Goal: Task Accomplishment & Management: Complete application form

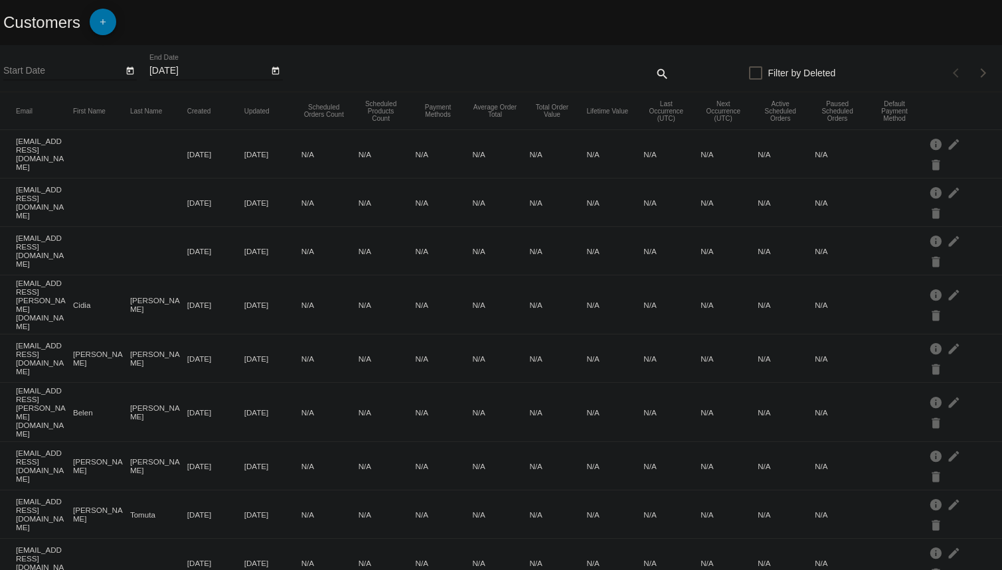
click at [106, 15] on span "add" at bounding box center [103, 25] width 16 height 33
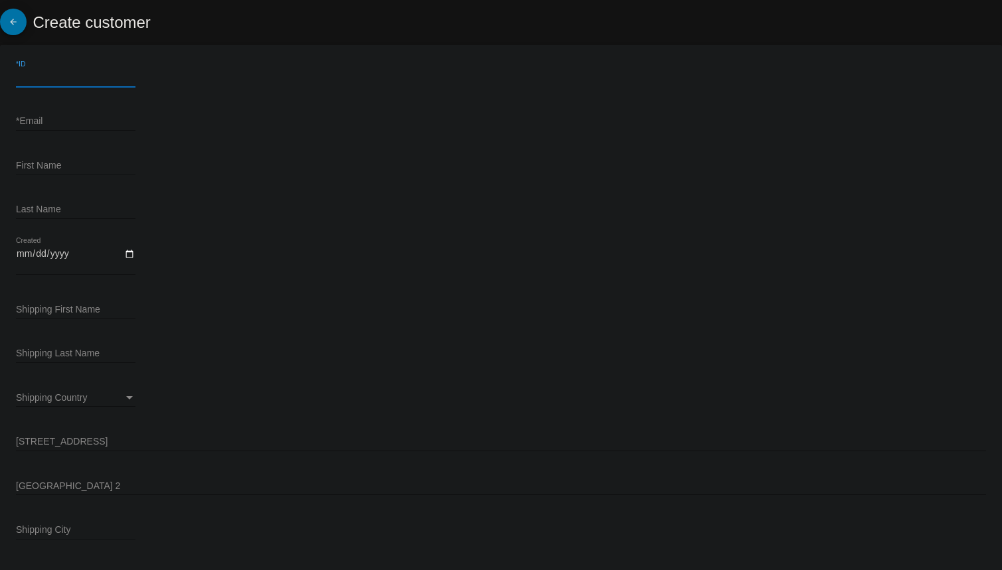
click at [54, 79] on input "*ID" at bounding box center [76, 77] width 120 height 11
paste input "164586"
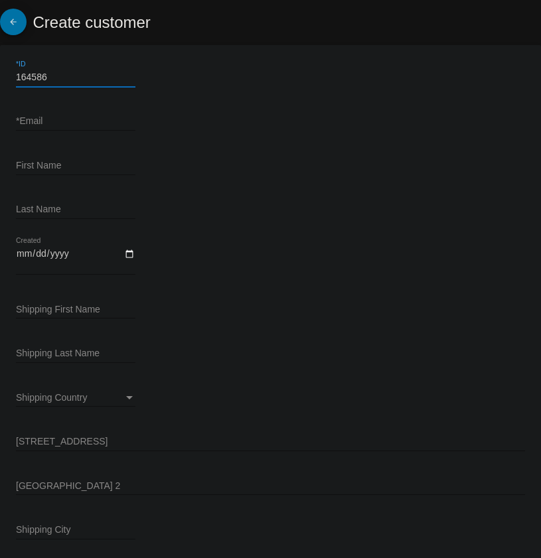
type input "164586"
click at [65, 116] on input "*Email" at bounding box center [76, 121] width 120 height 11
click at [56, 125] on input "*Email" at bounding box center [76, 121] width 120 height 11
paste input "[EMAIL_ADDRESS][DOMAIN_NAME]"
type input "[EMAIL_ADDRESS][DOMAIN_NAME]"
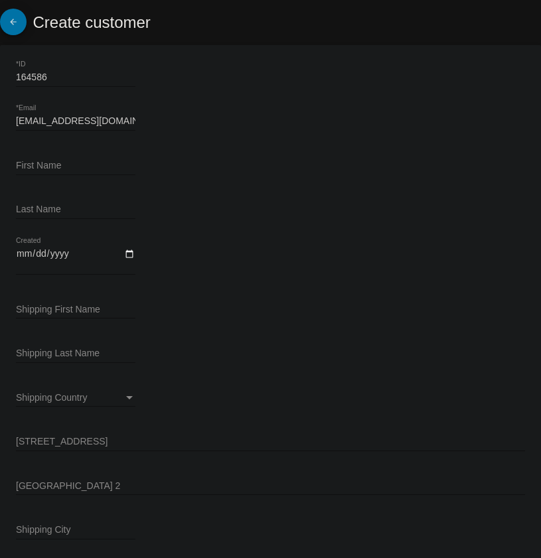
drag, startPoint x: 378, startPoint y: 201, endPoint x: 67, endPoint y: 167, distance: 312.6
click at [67, 167] on input "First Name" at bounding box center [76, 166] width 120 height 11
paste input "Rossy"
type input "Rossy"
click at [49, 213] on input "Last Name" at bounding box center [76, 210] width 120 height 11
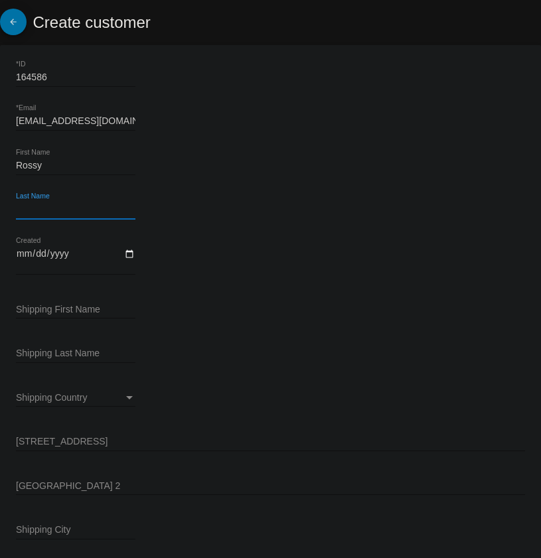
paste input "[PERSON_NAME]"
type input "[PERSON_NAME]"
click at [128, 252] on input "Created" at bounding box center [76, 259] width 120 height 23
type input "2025-09-10"
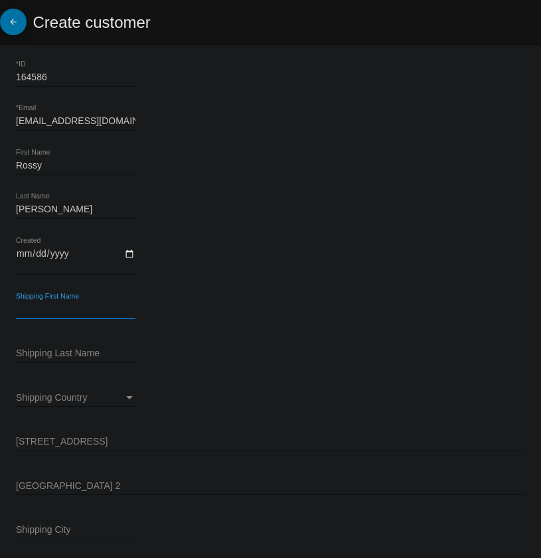
click at [58, 309] on input "Shipping First Name" at bounding box center [76, 310] width 120 height 11
click at [46, 305] on input "Shipping First Name" at bounding box center [76, 310] width 120 height 11
paste input "Rossy"
type input "Rossy"
click at [51, 351] on input "Shipping Last Name" at bounding box center [76, 354] width 120 height 11
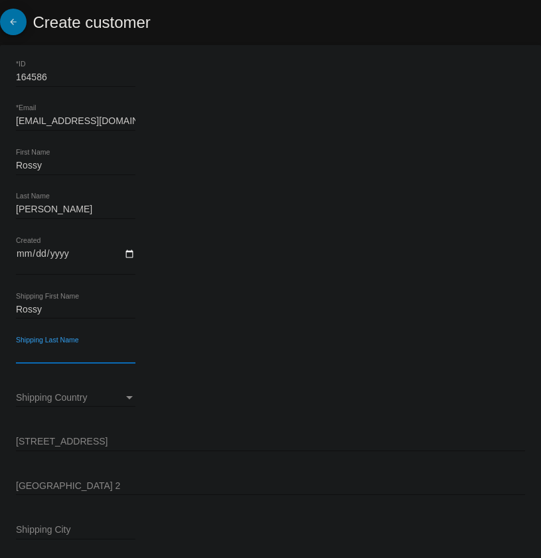
paste input "[PERSON_NAME]"
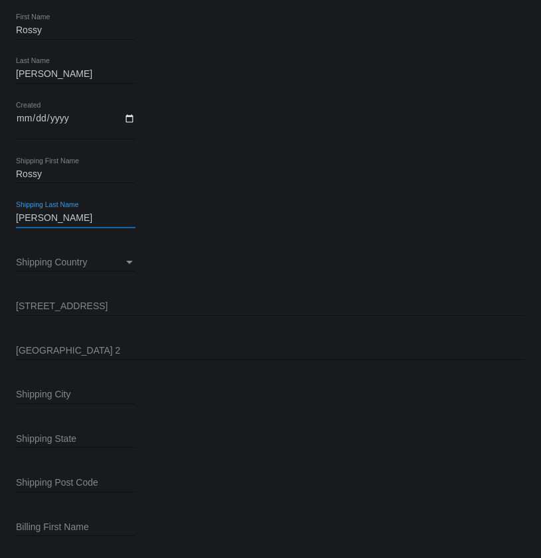
scroll to position [181, 0]
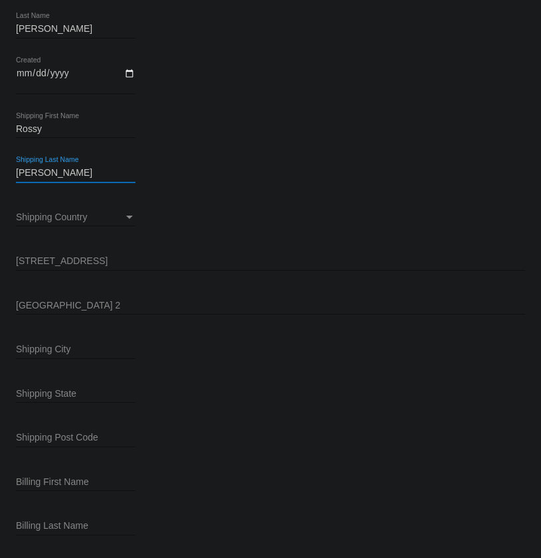
type input "[PERSON_NAME]"
click at [82, 218] on span "Shipping Country" at bounding box center [51, 217] width 71 height 11
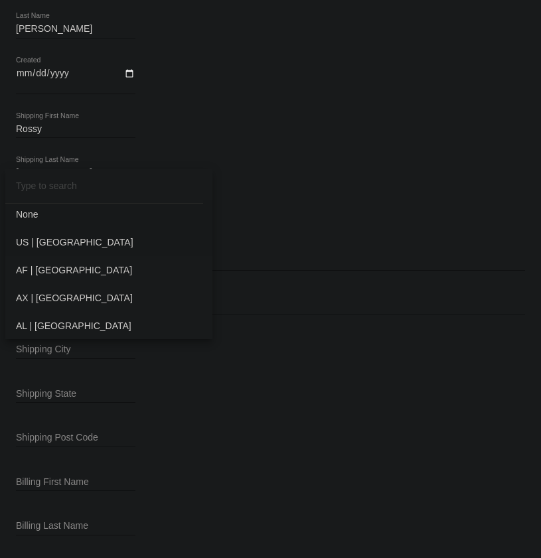
click at [63, 246] on span "US | USA" at bounding box center [109, 242] width 186 height 28
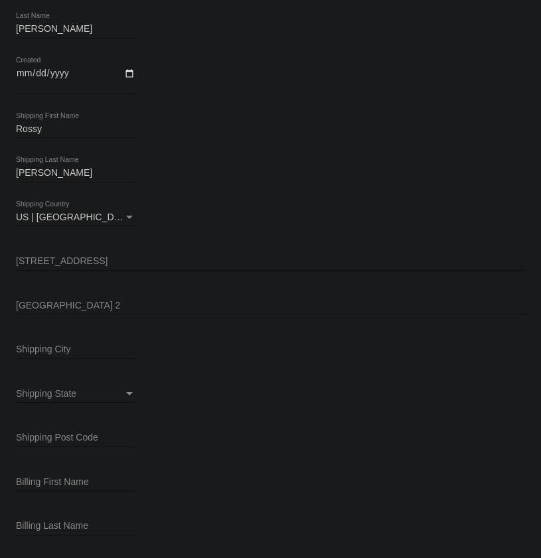
click at [74, 252] on div "Shipping Street 1" at bounding box center [270, 258] width 509 height 26
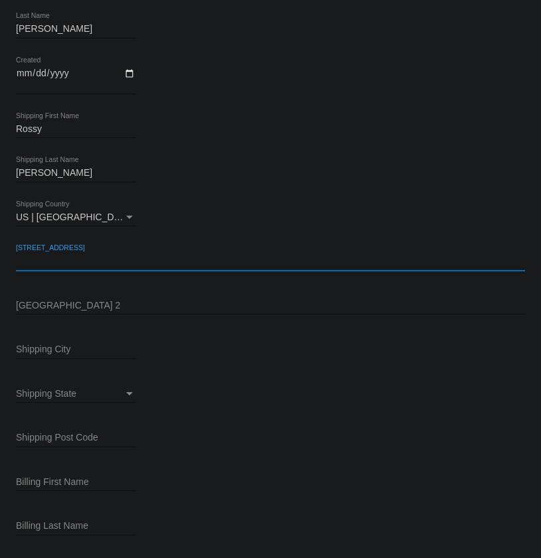
drag, startPoint x: 73, startPoint y: 252, endPoint x: 52, endPoint y: 264, distance: 24.4
click at [52, 264] on input "Shipping Street 1" at bounding box center [270, 261] width 509 height 11
paste input "809 S New Hampshire Ave"
type input "809 S New Hampshire Ave"
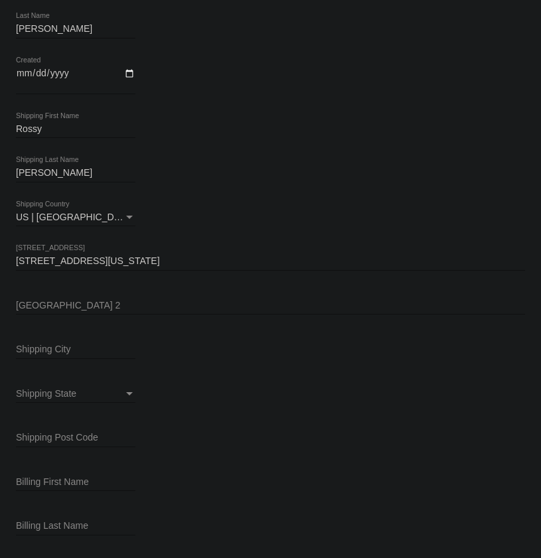
click at [86, 309] on input "Shipping Street 2" at bounding box center [270, 306] width 509 height 11
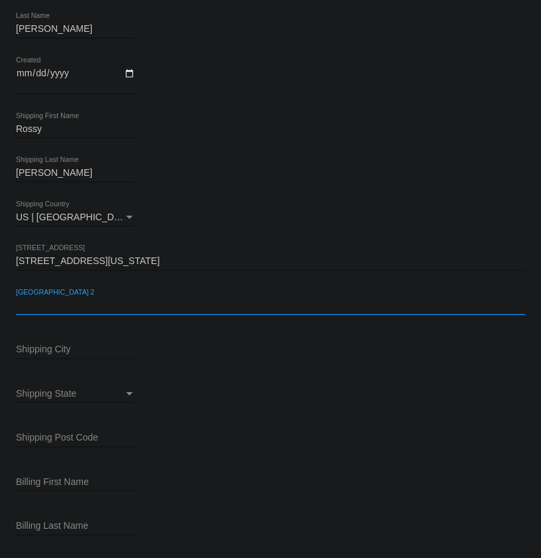
paste input "Apt 202"
type input "Apt 202"
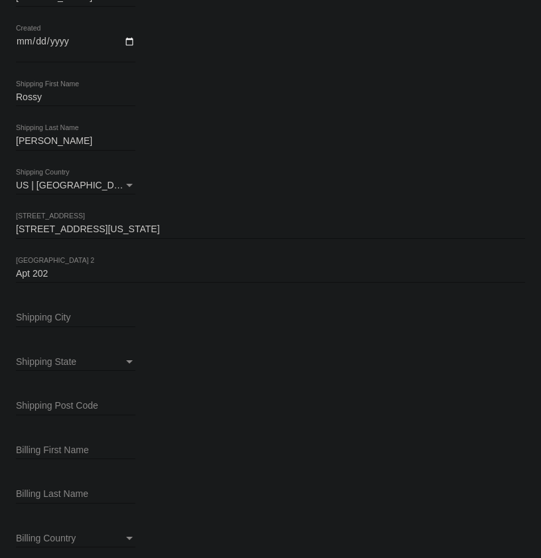
scroll to position [241, 0]
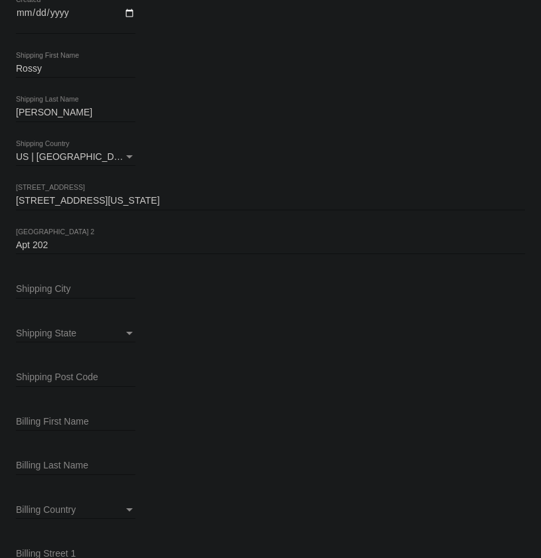
drag, startPoint x: 56, startPoint y: 293, endPoint x: 54, endPoint y: 284, distance: 9.4
click at [56, 293] on div "Shipping City" at bounding box center [76, 286] width 120 height 26
paste input "Los Angeles"
type input "Los Angeles"
click at [69, 336] on span "Shipping State" at bounding box center [46, 333] width 60 height 11
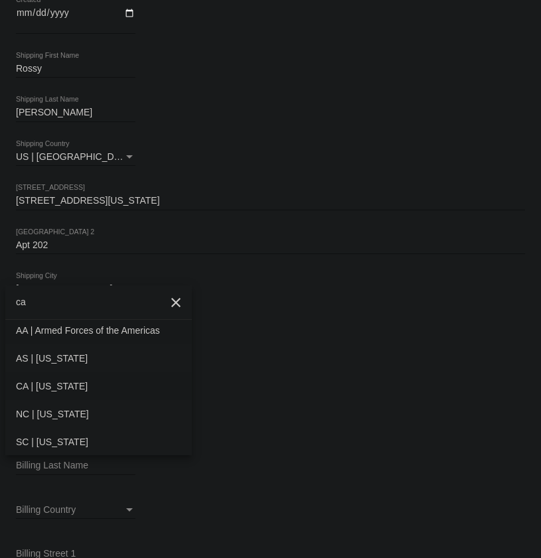
type input "ca"
click at [55, 380] on span "CA | California" at bounding box center [98, 386] width 165 height 28
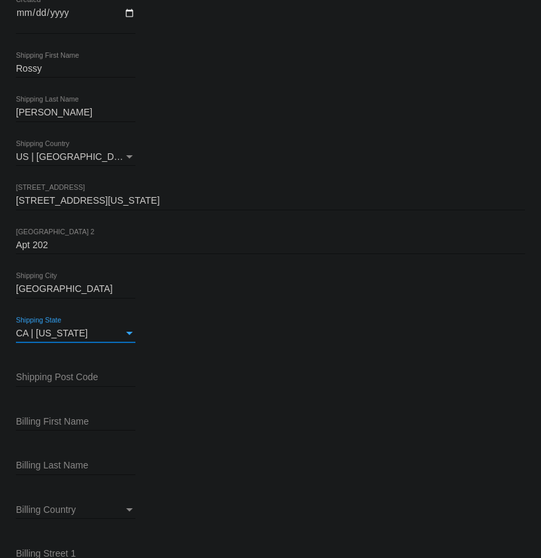
click at [68, 379] on input "Shipping Post Code" at bounding box center [76, 377] width 120 height 11
paste input "90005"
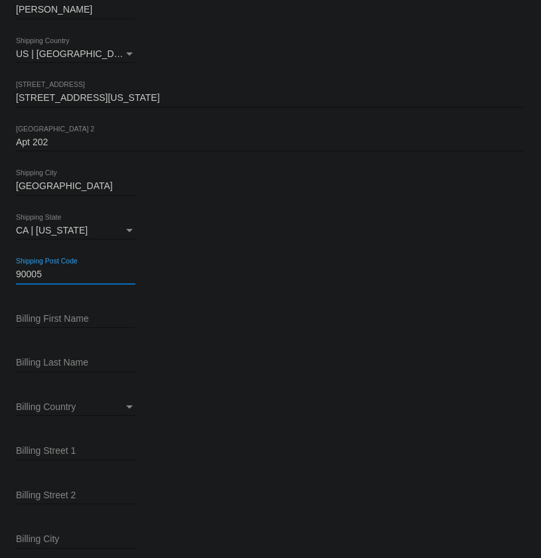
scroll to position [362, 0]
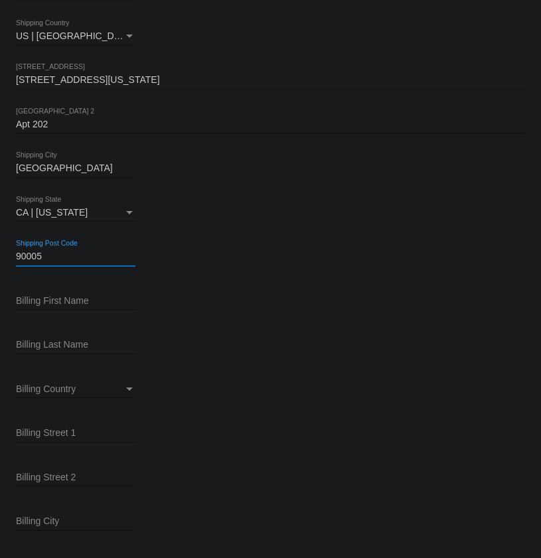
type input "90005"
click at [61, 303] on input "Billing First Name" at bounding box center [76, 301] width 120 height 11
paste input "Rossy"
type input "Rossy"
click at [76, 347] on input "Billing Last Name" at bounding box center [76, 345] width 120 height 11
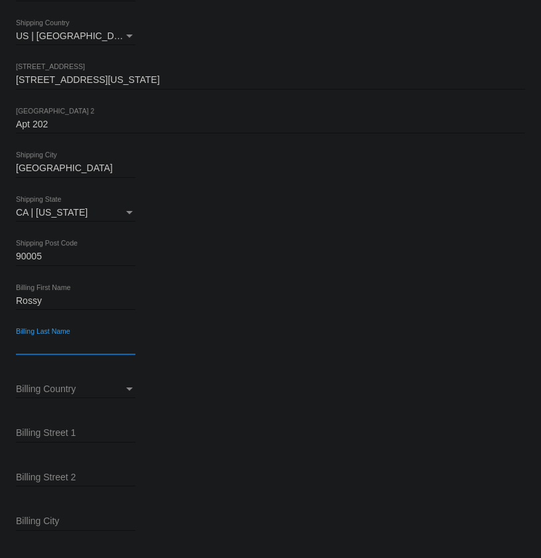
paste input "[PERSON_NAME]"
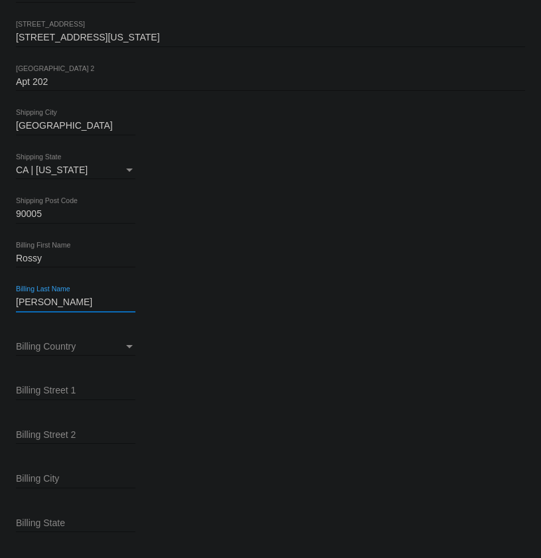
scroll to position [422, 0]
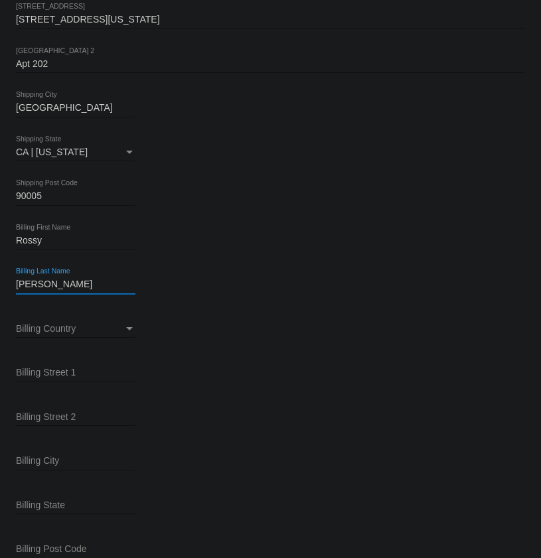
type input "[PERSON_NAME]"
click at [99, 321] on div "Billing Country Billing Country" at bounding box center [76, 325] width 120 height 26
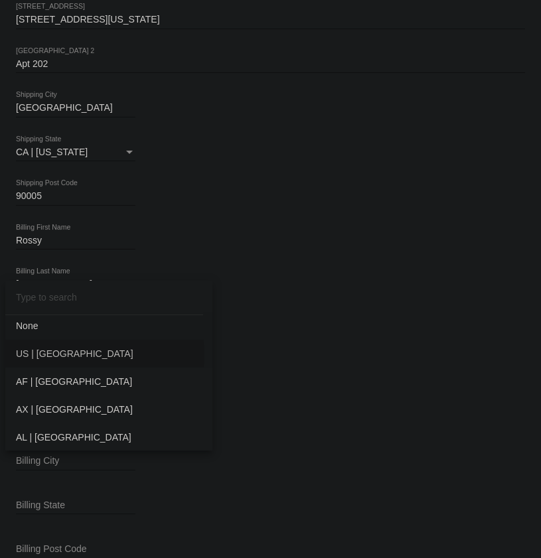
click at [66, 355] on span "US | USA" at bounding box center [109, 354] width 186 height 28
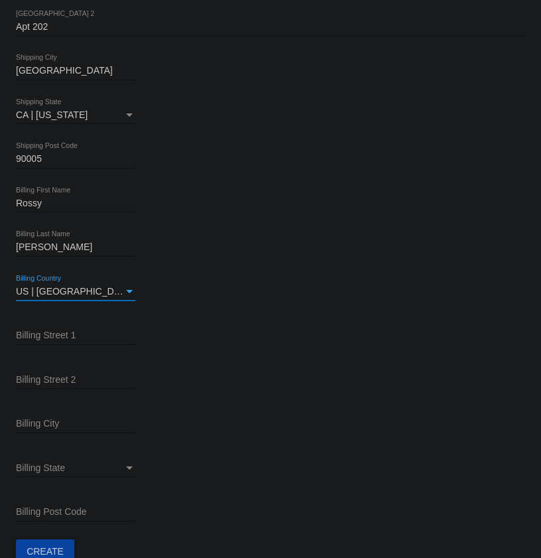
scroll to position [479, 0]
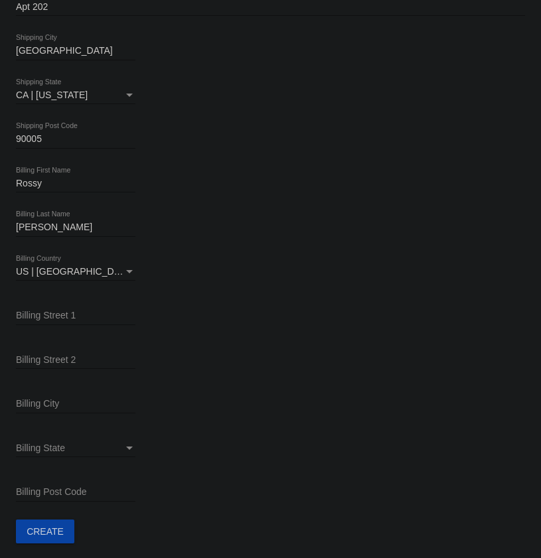
click at [59, 311] on input "Billing Street 1" at bounding box center [76, 316] width 120 height 11
paste input "809 S New Hampshire Ave"
type input "809 S New Hampshire Ave"
click at [50, 352] on div "Billing Street 2" at bounding box center [76, 356] width 120 height 26
drag, startPoint x: 50, startPoint y: 352, endPoint x: 40, endPoint y: 360, distance: 12.8
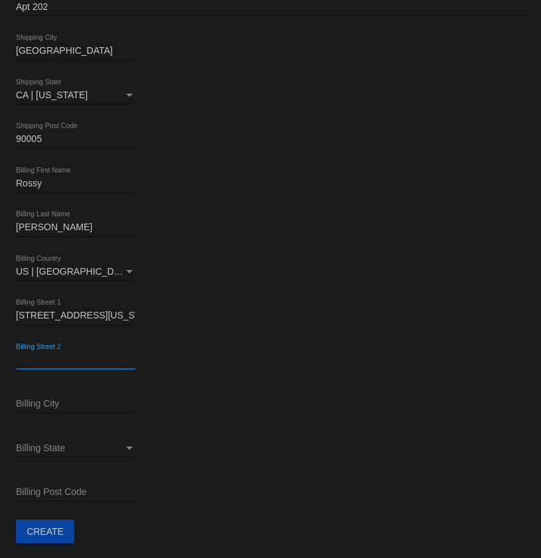
click at [41, 360] on input "Billing Street 2" at bounding box center [76, 360] width 120 height 11
paste input "Apt 202"
type input "Apt 202"
click at [70, 408] on input "Billing City" at bounding box center [76, 404] width 120 height 11
paste input "Los Angeles"
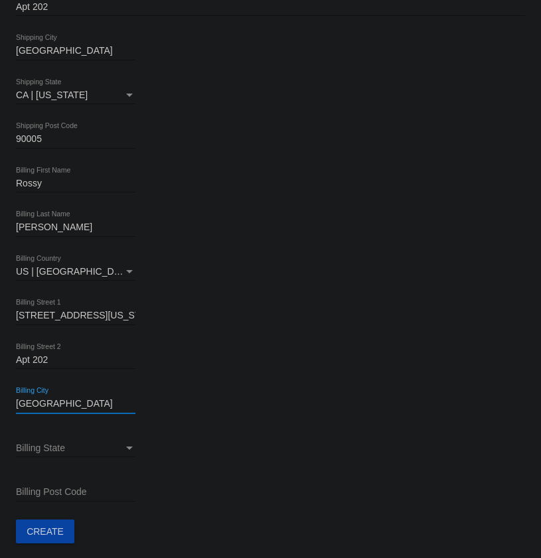
type input "Los Angeles"
click at [42, 450] on span "Billing State" at bounding box center [40, 448] width 49 height 11
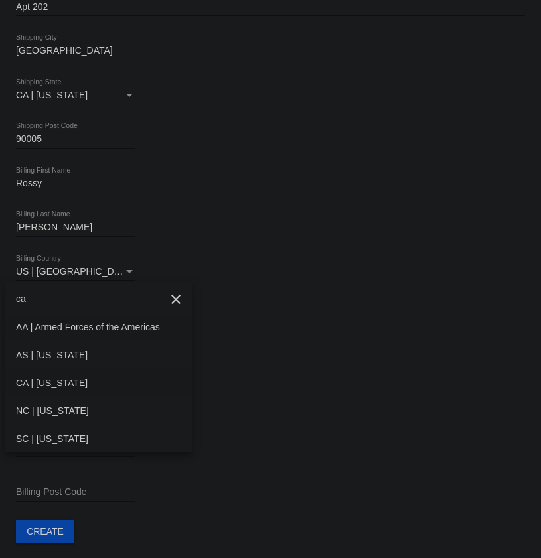
type input "ca"
click at [74, 384] on span "CA | California" at bounding box center [98, 383] width 165 height 28
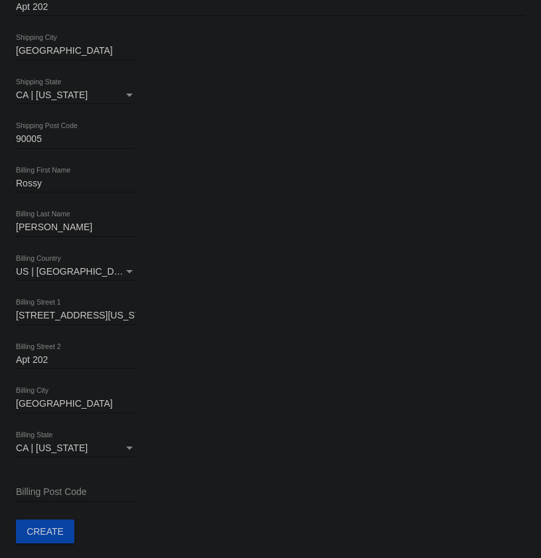
click at [50, 483] on div "Billing Post Code" at bounding box center [76, 489] width 120 height 26
drag, startPoint x: 50, startPoint y: 483, endPoint x: 35, endPoint y: 491, distance: 16.6
click at [35, 490] on input "Billing Post Code" at bounding box center [76, 492] width 120 height 11
paste input "90005"
type input "90005"
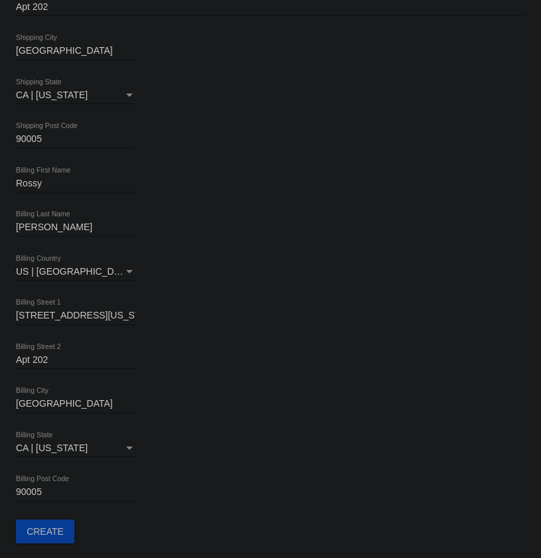
click at [53, 527] on span "Create" at bounding box center [45, 532] width 37 height 11
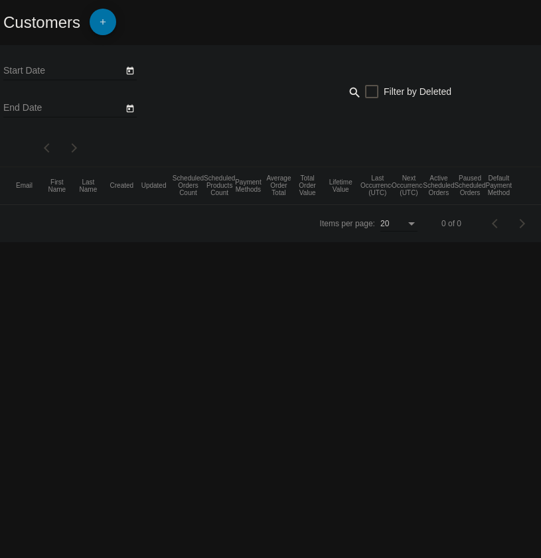
type input "9/8/2025"
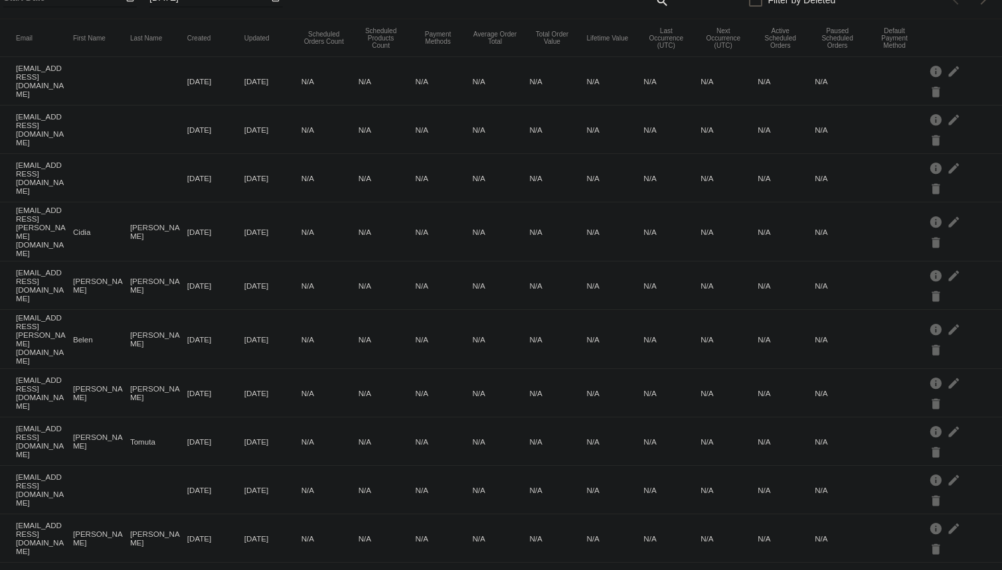
scroll to position [422, 0]
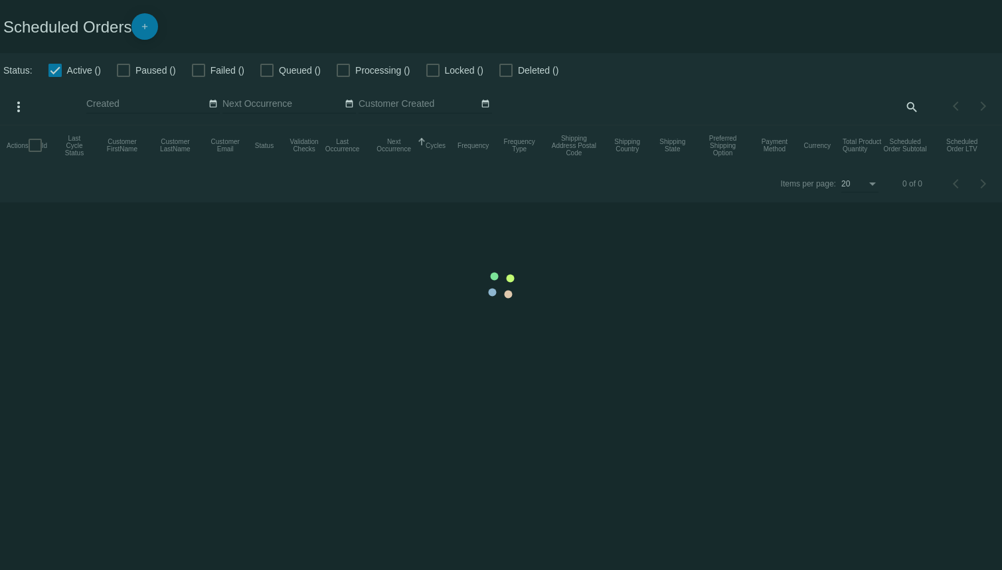
checkbox input "false"
checkbox input "true"
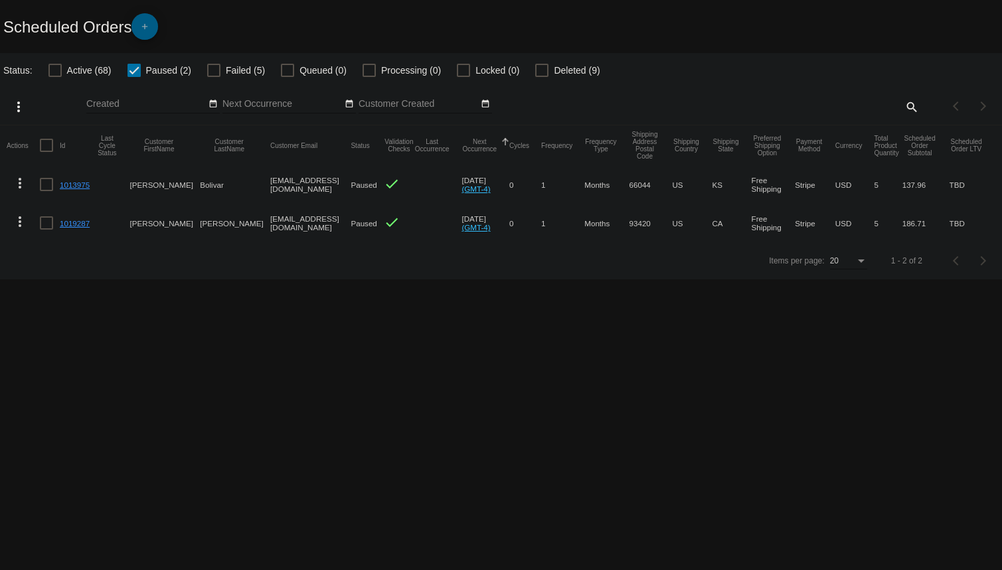
click at [146, 17] on span "add" at bounding box center [145, 29] width 16 height 33
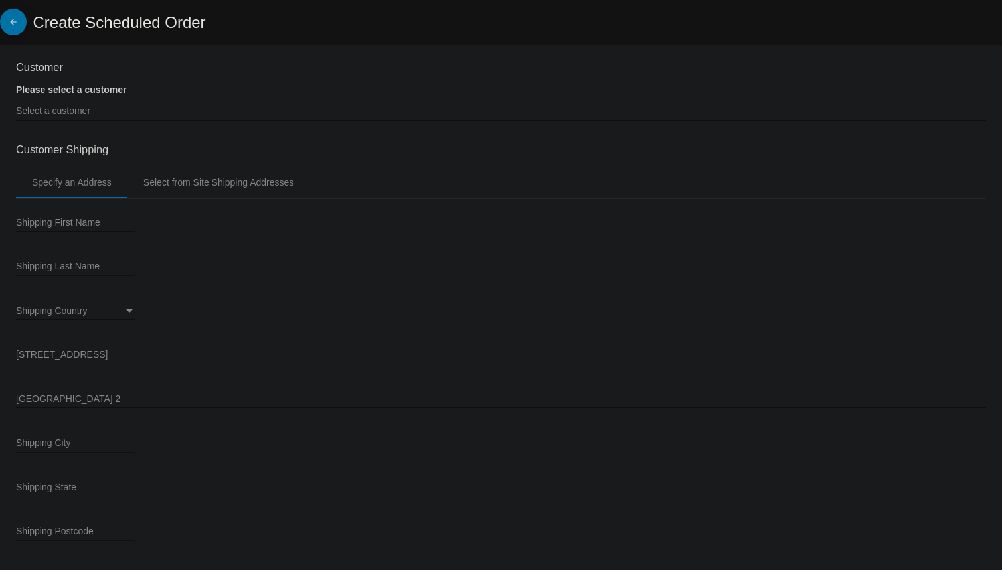
type input "10/10/2025"
click at [85, 110] on input "Select a customer" at bounding box center [501, 111] width 970 height 11
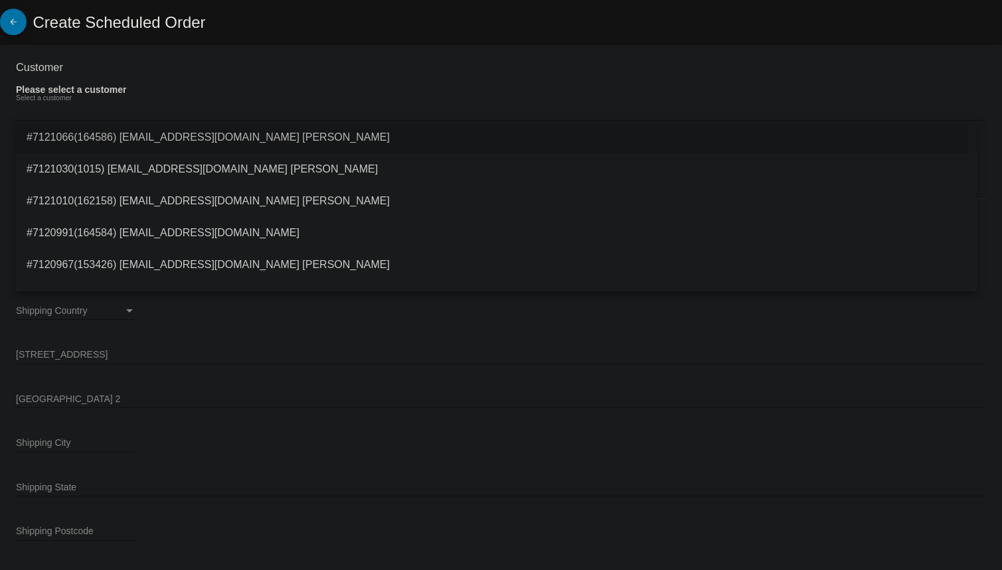
click at [173, 137] on span "#7121066(164586) [EMAIL_ADDRESS][DOMAIN_NAME] [PERSON_NAME]" at bounding box center [497, 138] width 940 height 32
type input "Rossy"
type input "[PERSON_NAME]"
type input "809 S New Hampshire Ave"
type input "Apt 202"
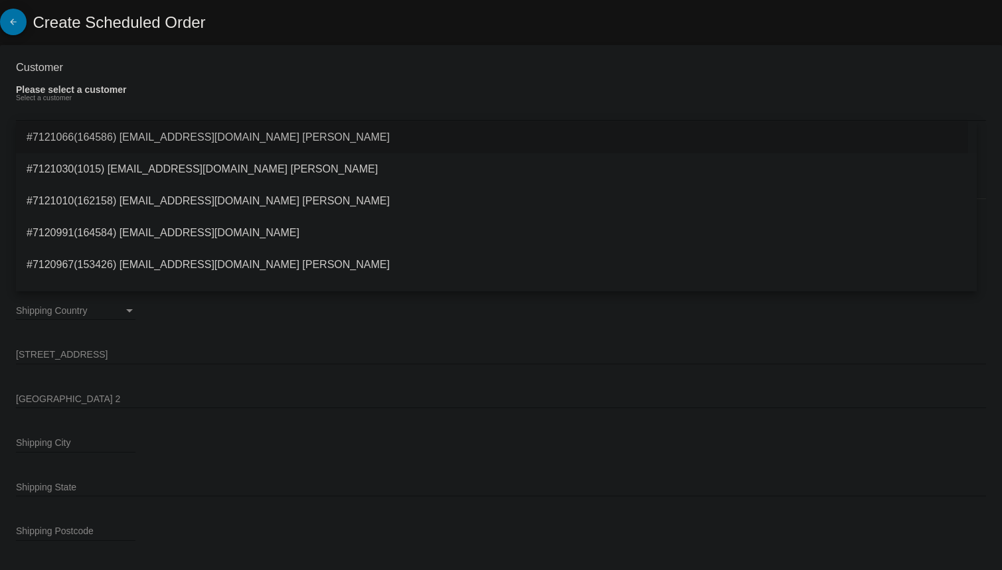
type input "Los Angeles"
type input "90005"
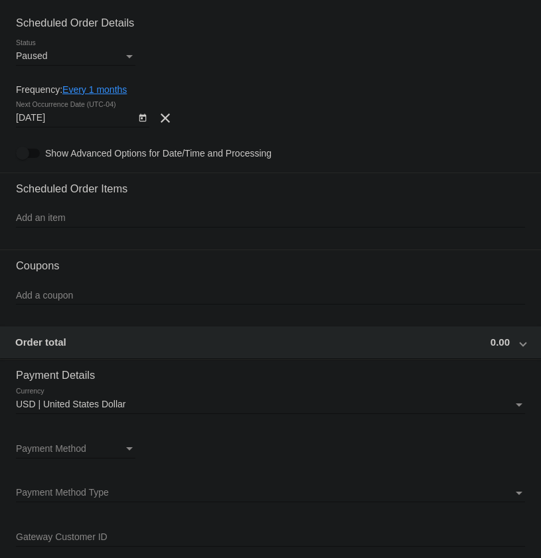
scroll to position [551, 0]
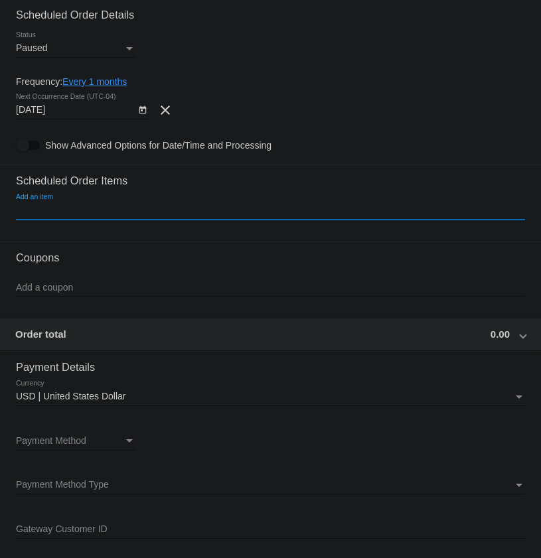
click at [68, 214] on input "Add an item" at bounding box center [270, 210] width 509 height 11
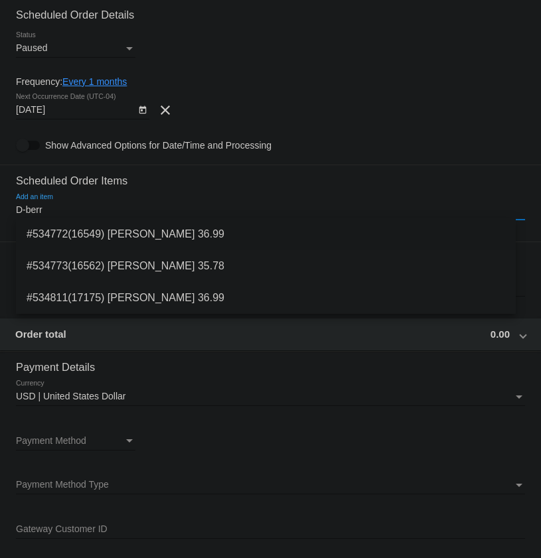
type input "D-berr"
click at [149, 230] on span "#534772(16549) [PERSON_NAME] 36.99" at bounding box center [266, 234] width 479 height 32
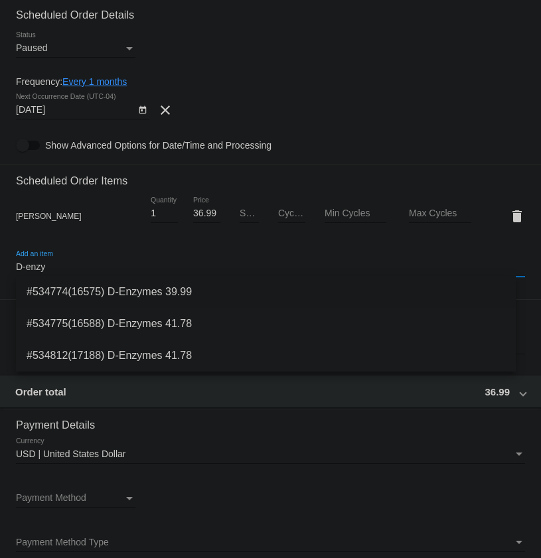
type input "D-enzy"
click at [142, 289] on span "#534774(16575) D-Enzymes 39.99" at bounding box center [266, 292] width 479 height 32
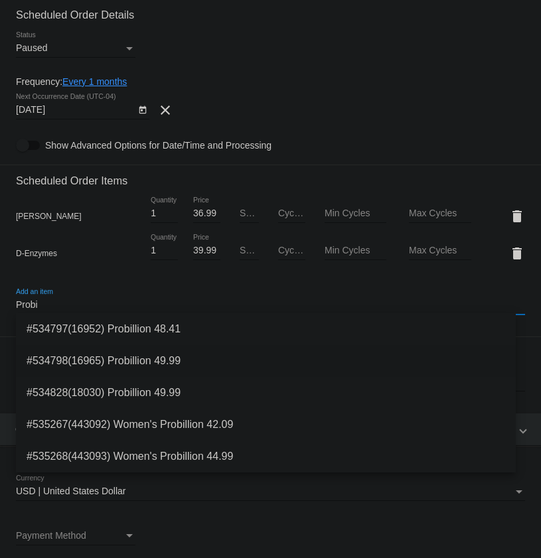
type input "Probi"
click at [132, 356] on span "#534798(16965) Probillion 49.99" at bounding box center [266, 361] width 479 height 32
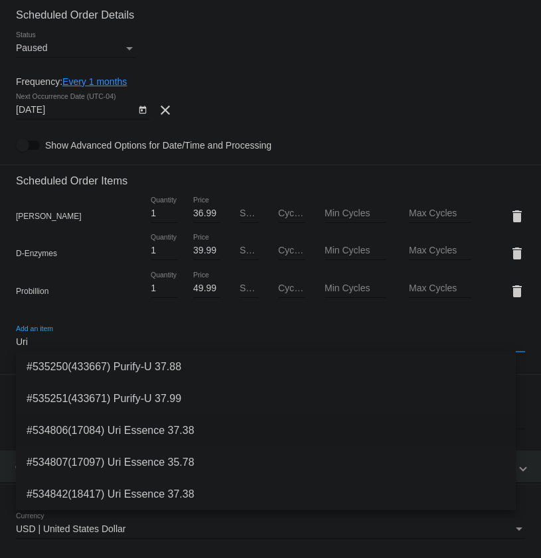
type input "Uri"
click at [175, 430] on span "#534806(17084) Uri Essence 37.38" at bounding box center [266, 431] width 479 height 32
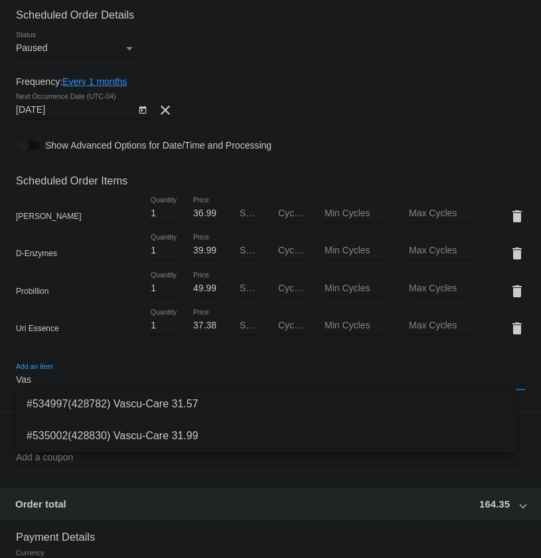
type input "Vas"
click at [152, 406] on span "#534997(428782) Vascu-Care 31.57" at bounding box center [266, 404] width 479 height 32
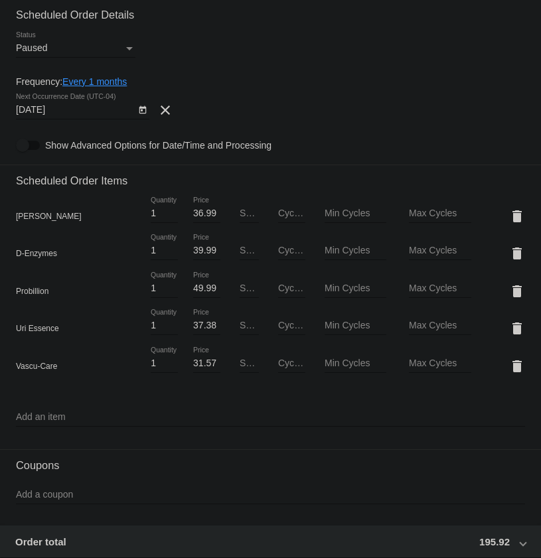
click at [243, 214] on input "Sale Price" at bounding box center [250, 213] width 20 height 11
paste input "33.99"
type input "33.99"
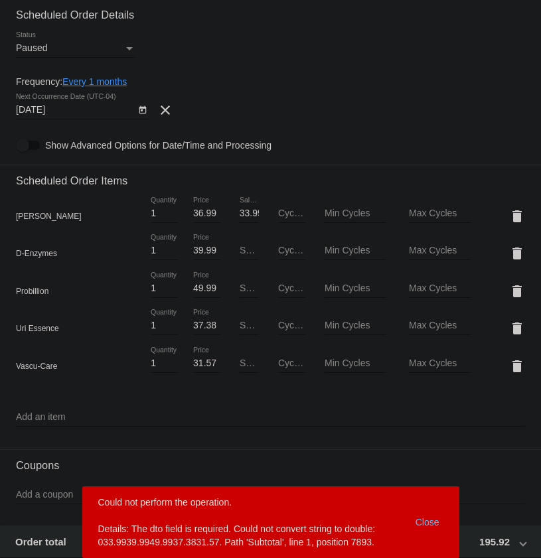
click at [240, 247] on input "Sale Price" at bounding box center [250, 251] width 20 height 11
paste input "37.99"
type input "37.99"
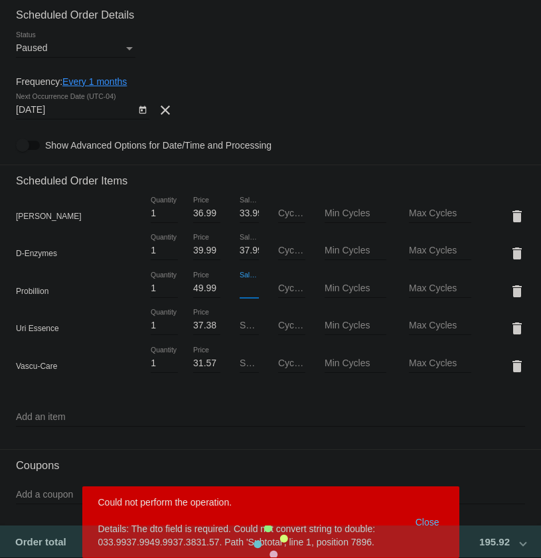
click at [242, 287] on input "Sale Price" at bounding box center [250, 289] width 20 height 11
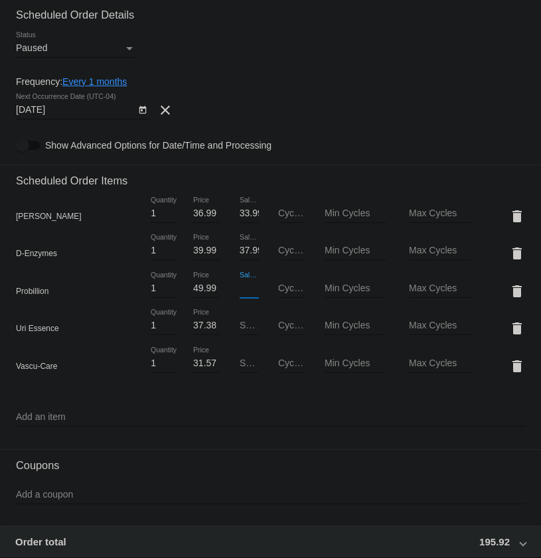
paste input "45.99"
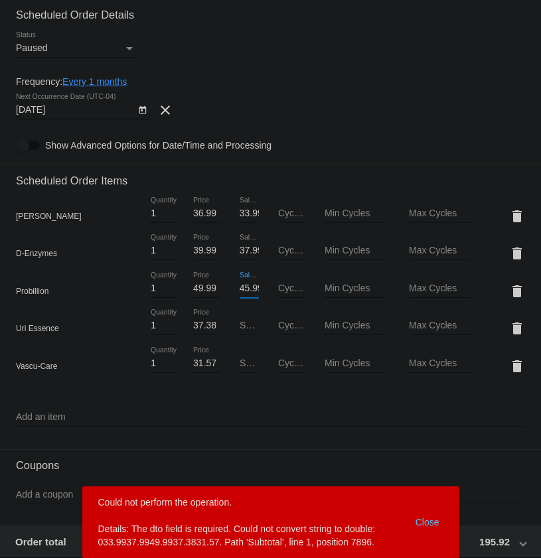
scroll to position [0, 4]
type input "45.99"
click at [246, 328] on input "Sale Price" at bounding box center [250, 326] width 20 height 11
paste input "33.99"
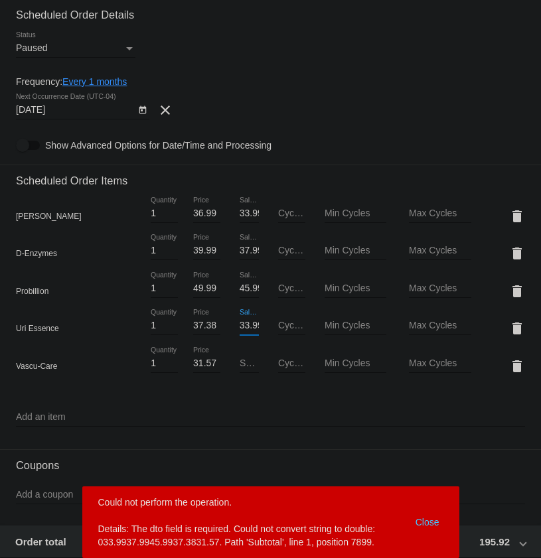
scroll to position [0, 4]
type input "33.99"
click at [241, 361] on input "Sale Price" at bounding box center [250, 364] width 20 height 11
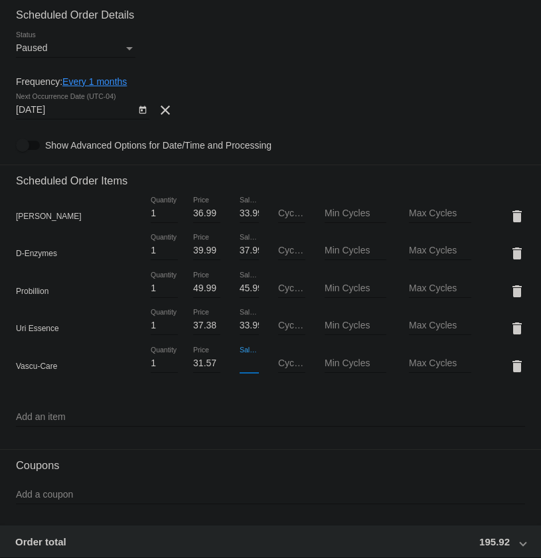
paste input "29.99"
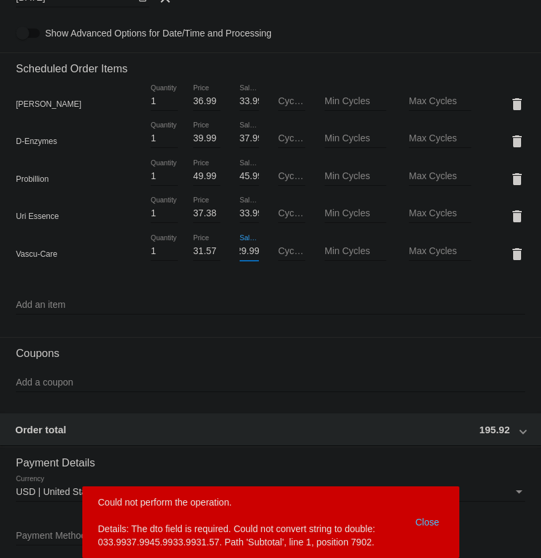
scroll to position [672, 0]
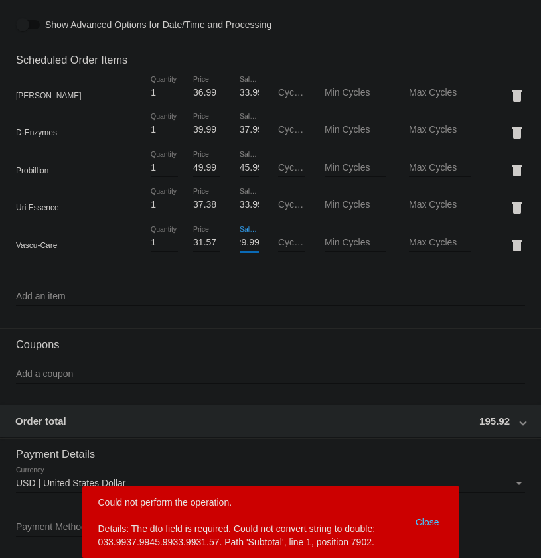
type input "29.99"
click at [69, 374] on input "Add a coupon" at bounding box center [270, 374] width 509 height 11
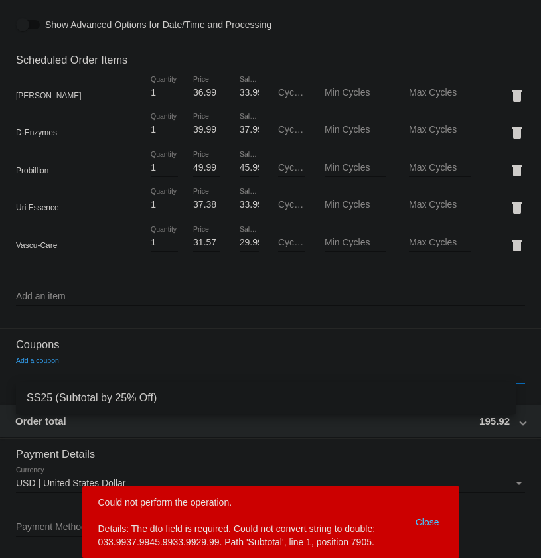
click at [108, 404] on span "SS25 (Subtotal by 25% Off)" at bounding box center [266, 398] width 479 height 32
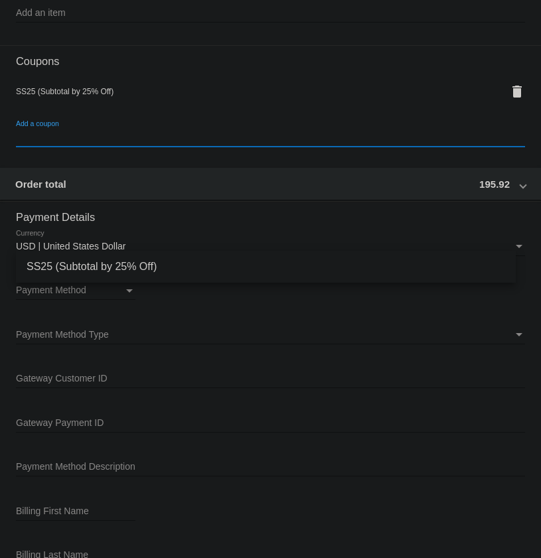
scroll to position [974, 0]
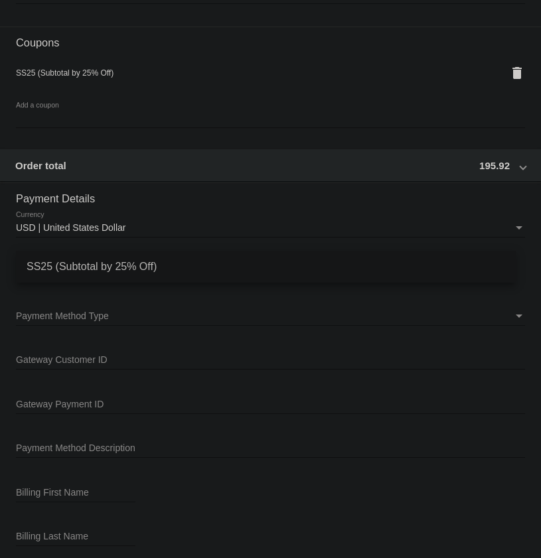
click at [96, 262] on span "SS25 (Subtotal by 25% Off)" at bounding box center [266, 267] width 479 height 32
click at [84, 266] on span "Payment Method" at bounding box center [51, 271] width 70 height 11
click at [64, 271] on span "—Create New—" at bounding box center [76, 272] width 120 height 28
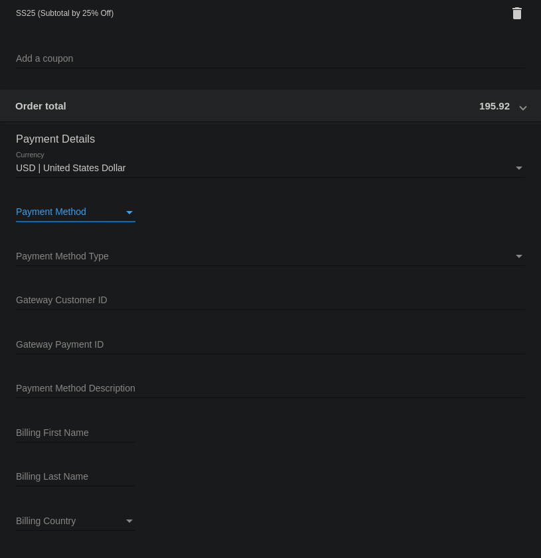
scroll to position [1034, 0]
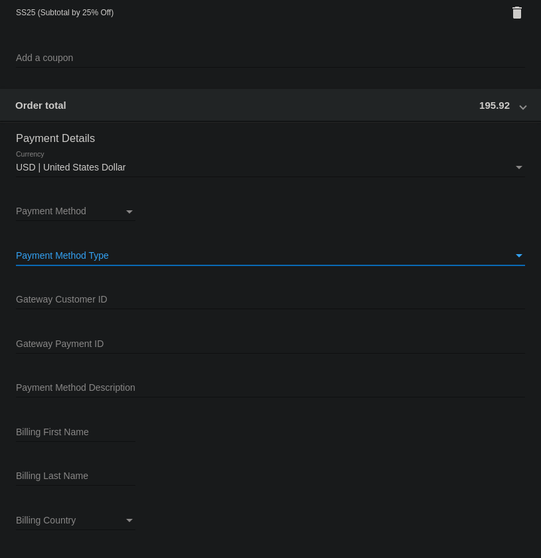
click at [103, 258] on span "Payment Method Type" at bounding box center [62, 255] width 93 height 11
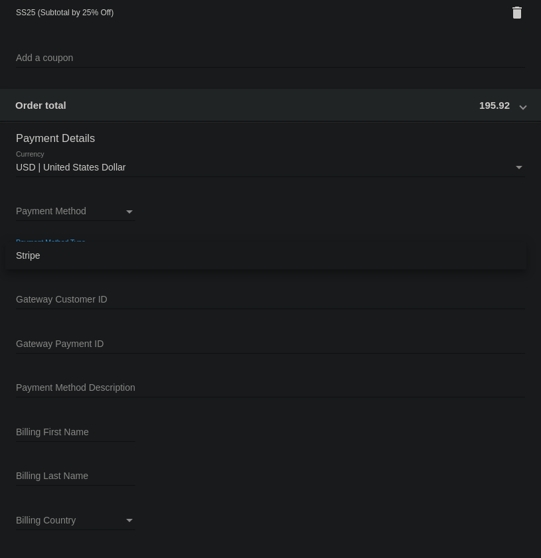
click at [37, 258] on span "Stripe" at bounding box center [266, 256] width 500 height 28
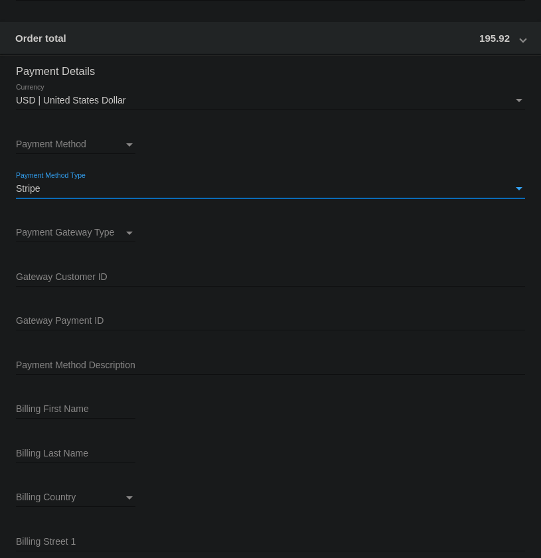
scroll to position [1155, 0]
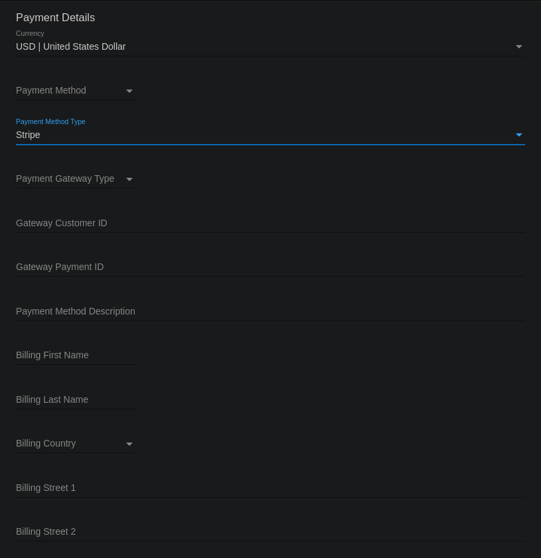
click at [82, 181] on span "Payment Gateway Type" at bounding box center [65, 178] width 98 height 11
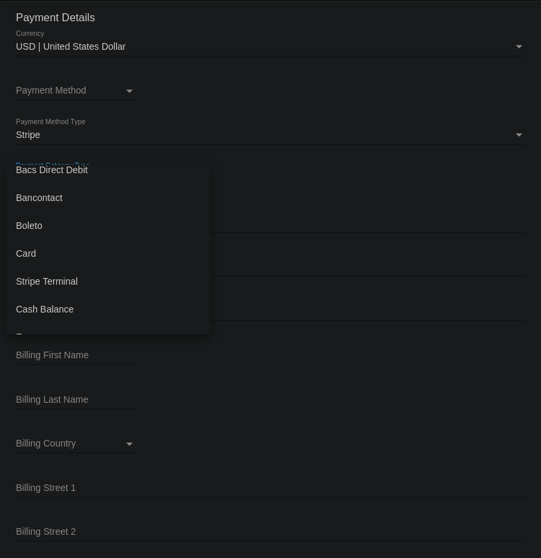
scroll to position [181, 0]
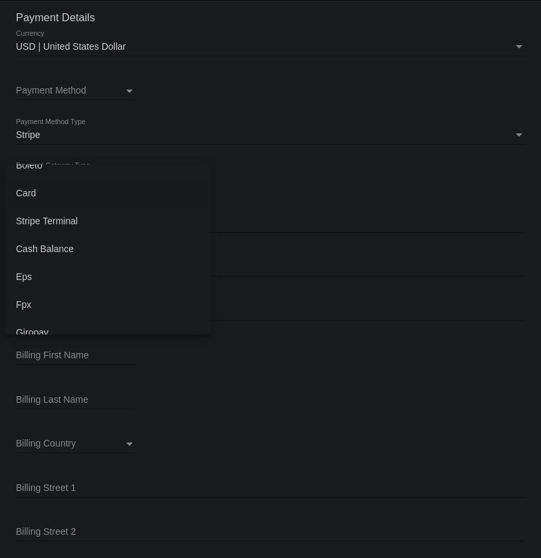
click at [35, 193] on span "Card" at bounding box center [108, 193] width 184 height 28
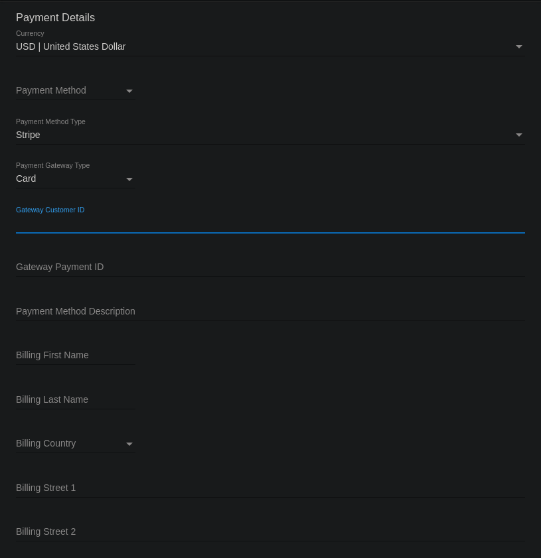
click at [107, 224] on input "Gateway Customer ID" at bounding box center [270, 223] width 509 height 11
click at [70, 222] on input "Gateway Customer ID" at bounding box center [270, 223] width 509 height 11
paste input "cus_QbkiPWCWHGwHju"
type input "cus_QbkiPWCWHGwHju"
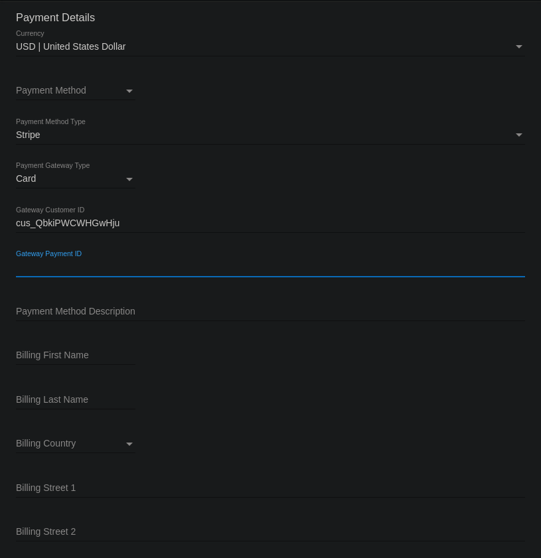
click at [72, 269] on input "Gateway Payment ID" at bounding box center [270, 267] width 509 height 11
paste input "pm_1S5ywmE5UWG56Zgi5SnZqVI4"
type input "pm_1S5ywmE5UWG56Zgi5SnZqVI4"
click at [94, 312] on input "Payment Method Description" at bounding box center [270, 312] width 509 height 11
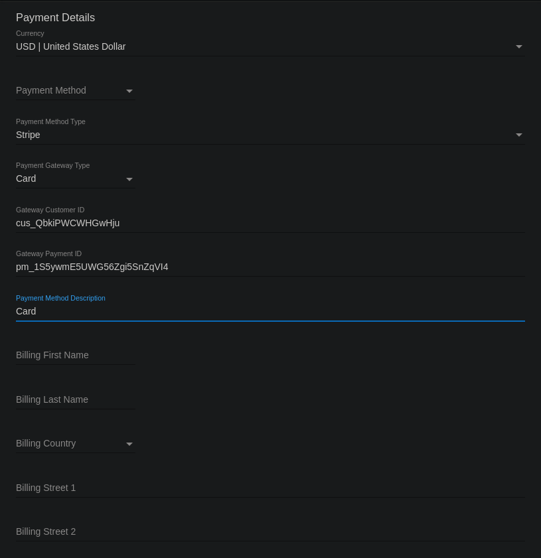
type input "Card"
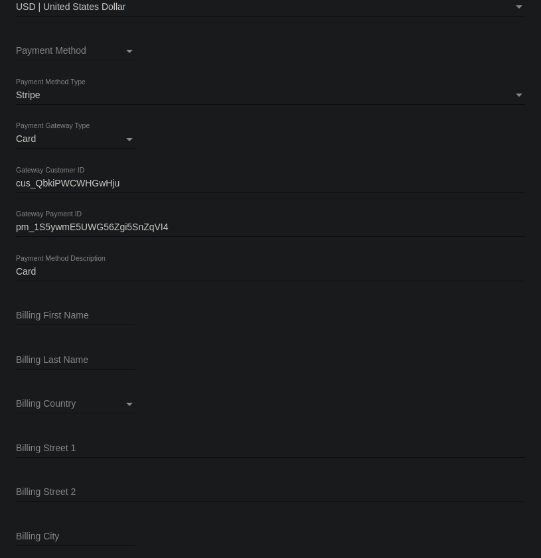
scroll to position [1215, 0]
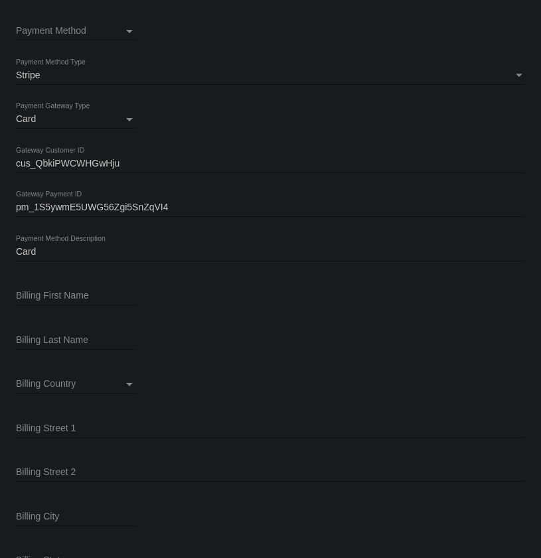
click at [83, 295] on input "Billing First Name" at bounding box center [76, 296] width 120 height 11
click at [57, 293] on input "Billing First Name" at bounding box center [76, 296] width 120 height 11
paste input "Rossy"
type input "Rossy"
click at [62, 341] on input "Billing Last Name" at bounding box center [76, 340] width 120 height 11
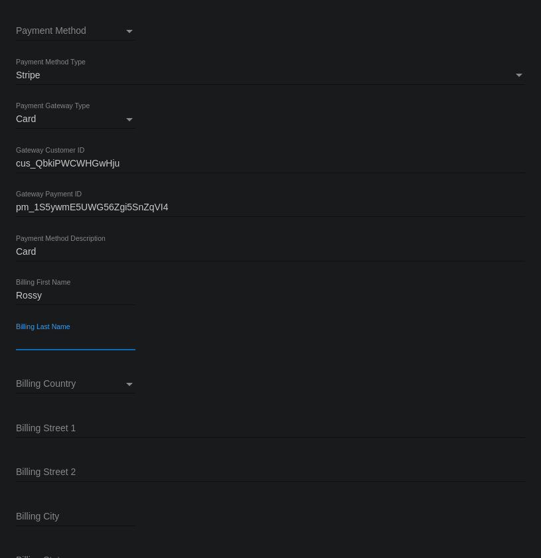
paste input "[PERSON_NAME]"
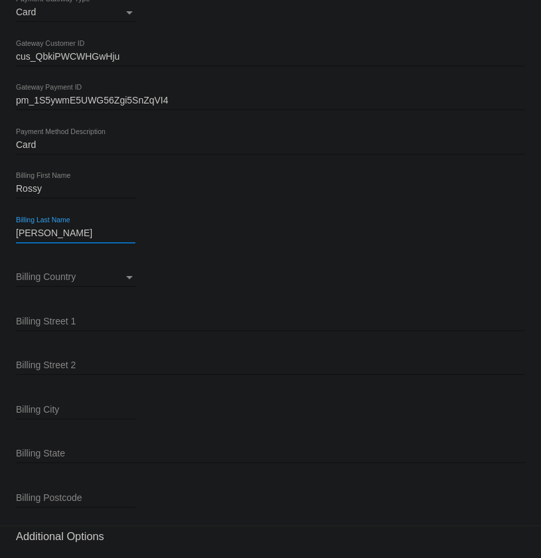
scroll to position [1396, 0]
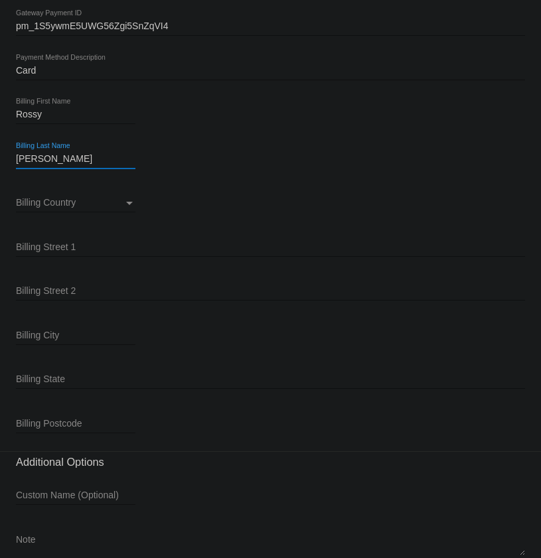
type input "[PERSON_NAME]"
click at [82, 205] on div "Billing Country" at bounding box center [70, 203] width 108 height 11
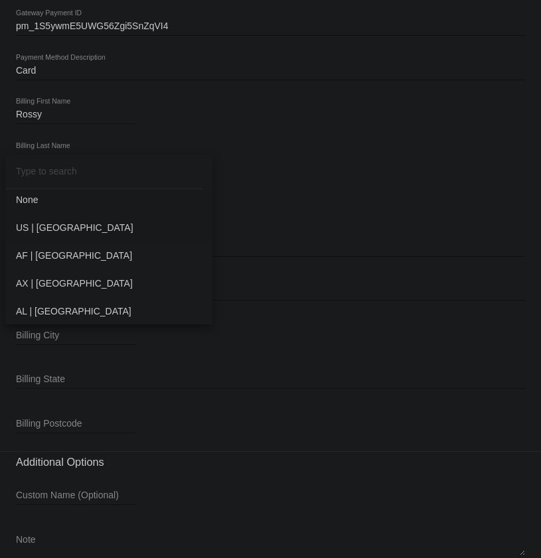
click at [78, 227] on span "US | USA" at bounding box center [109, 228] width 186 height 28
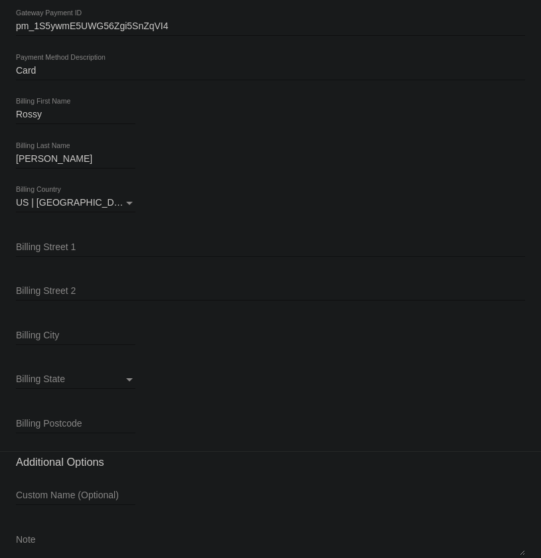
click at [90, 252] on div "Billing Street 1" at bounding box center [270, 244] width 509 height 26
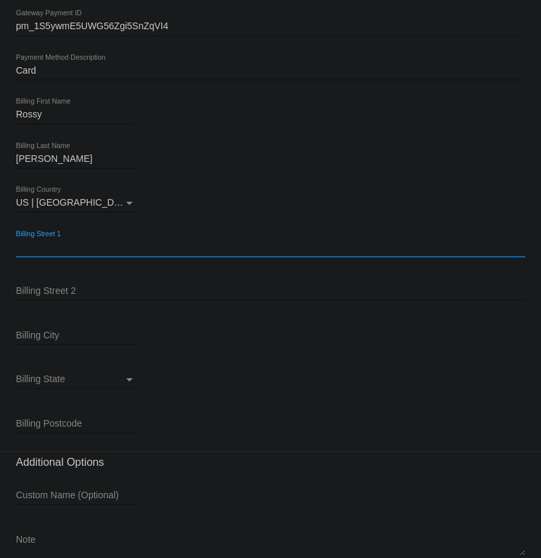
click at [92, 246] on input "Billing Street 1" at bounding box center [270, 247] width 509 height 11
paste input "809 S New Hampshire Ave"
type input "809 S New Hampshire Ave"
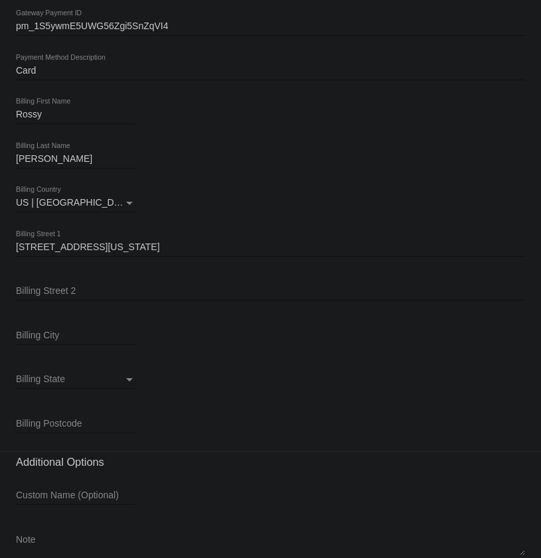
click at [73, 288] on input "Billing Street 2" at bounding box center [270, 291] width 509 height 11
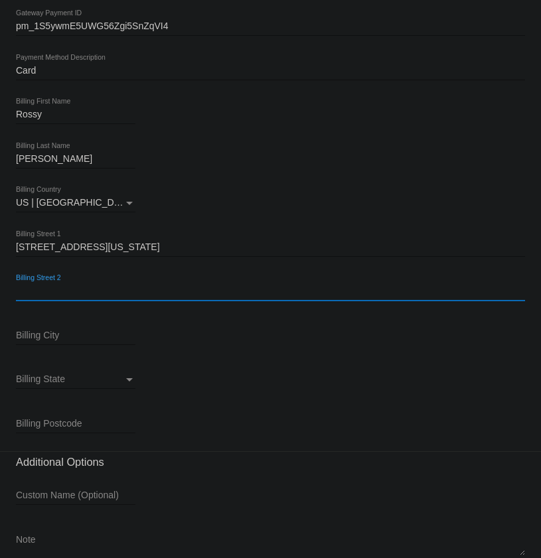
paste input "Apt 202"
type input "Apt 202"
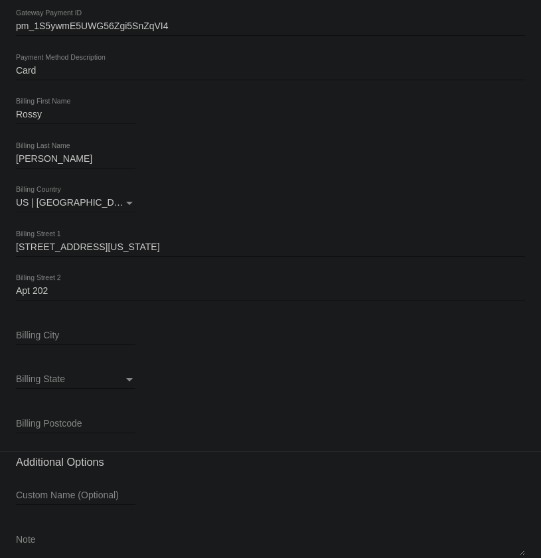
click at [45, 331] on input "Billing City" at bounding box center [76, 336] width 120 height 11
paste input "Los Angeles"
type input "Los Angeles"
click at [46, 372] on div "Billing State Billing State" at bounding box center [76, 376] width 120 height 26
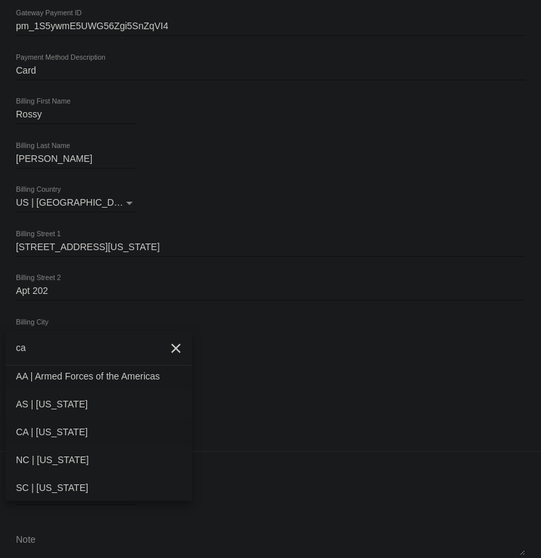
type input "ca"
click at [68, 430] on span "CA | California" at bounding box center [98, 432] width 165 height 28
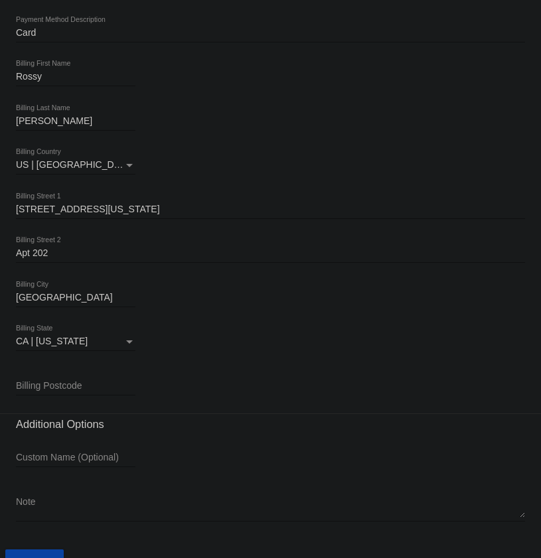
scroll to position [1453, 0]
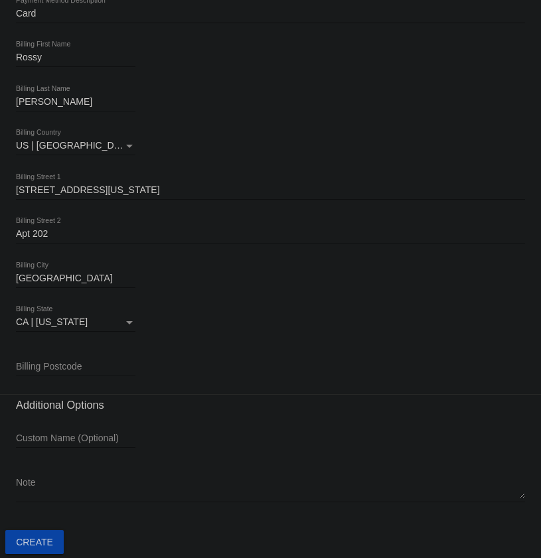
click at [56, 365] on input "Billing Postcode" at bounding box center [76, 367] width 120 height 11
paste input "90005"
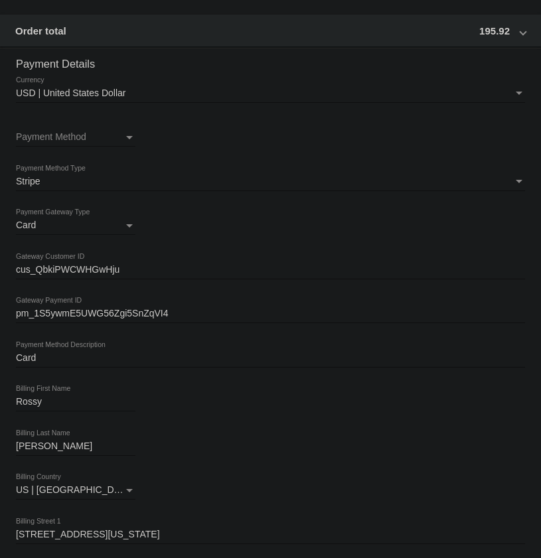
scroll to position [1091, 0]
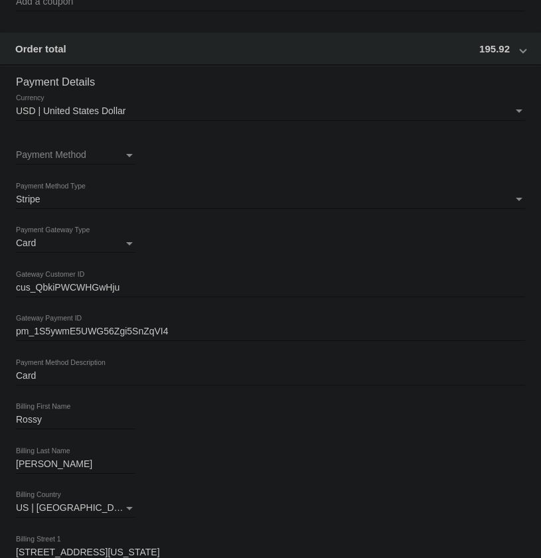
type input "90005"
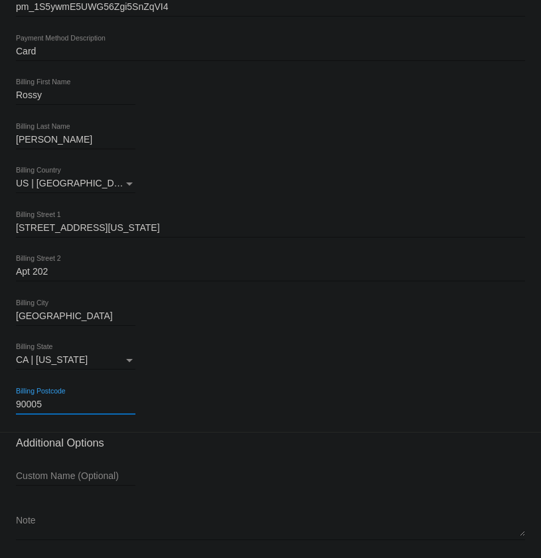
scroll to position [1453, 0]
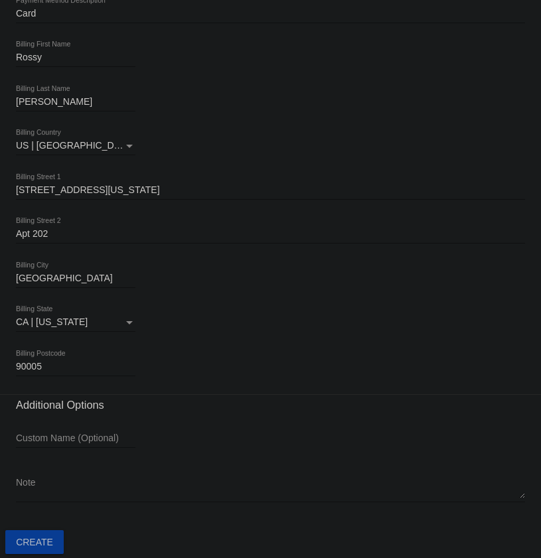
click at [35, 545] on span "Create" at bounding box center [34, 542] width 37 height 11
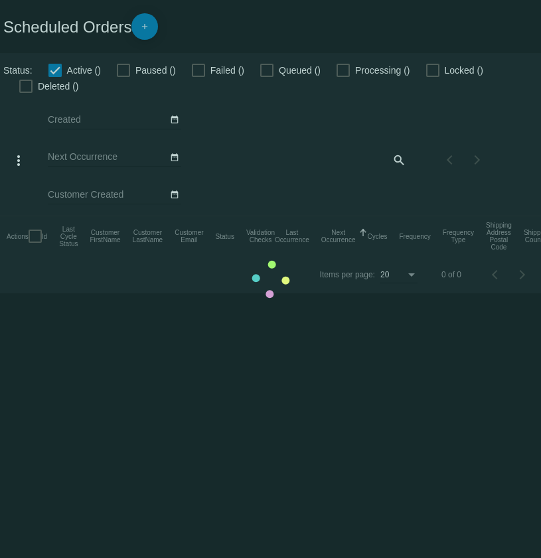
checkbox input "false"
checkbox input "true"
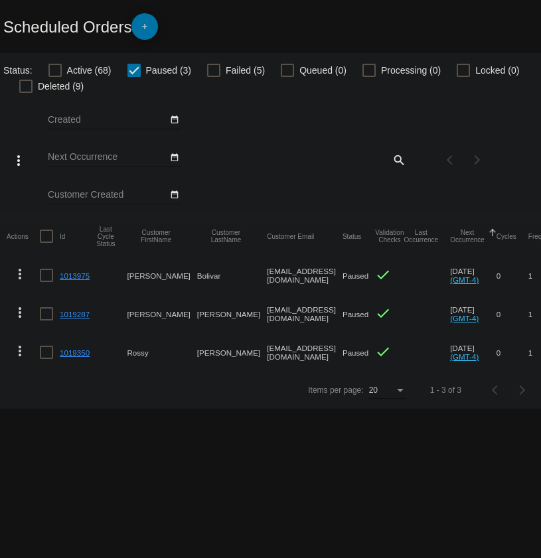
click at [74, 353] on link "1019350" at bounding box center [75, 353] width 30 height 9
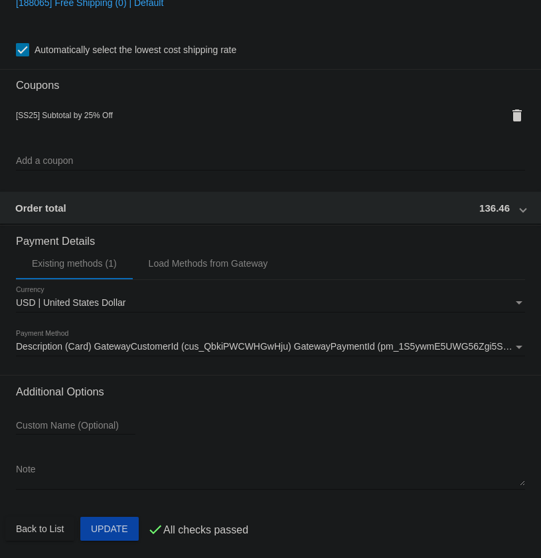
scroll to position [1155, 0]
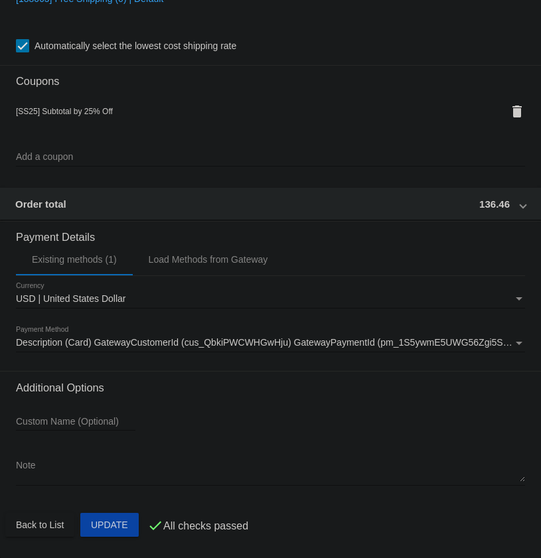
click at [438, 206] on div "Order total 136.46" at bounding box center [267, 204] width 505 height 11
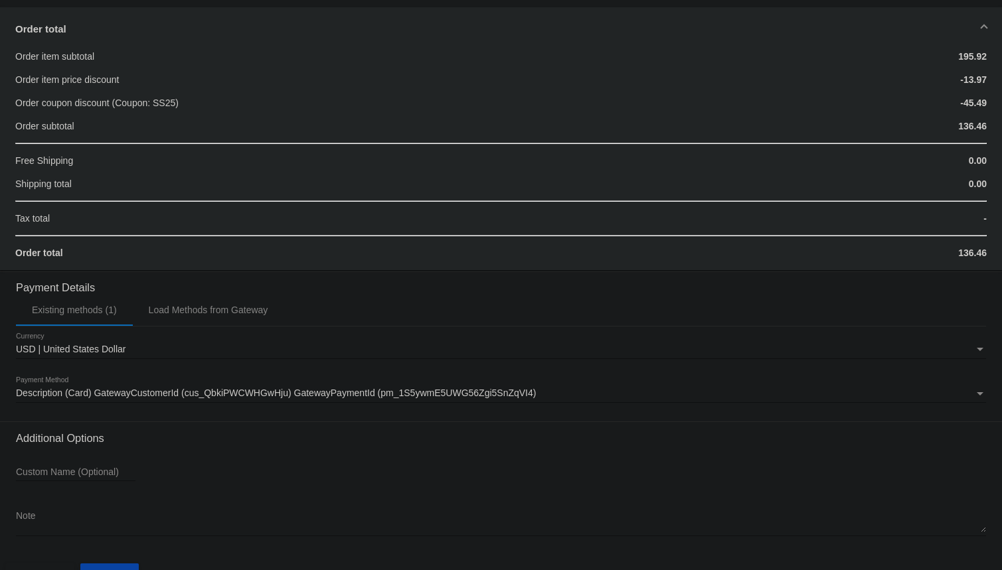
scroll to position [1347, 0]
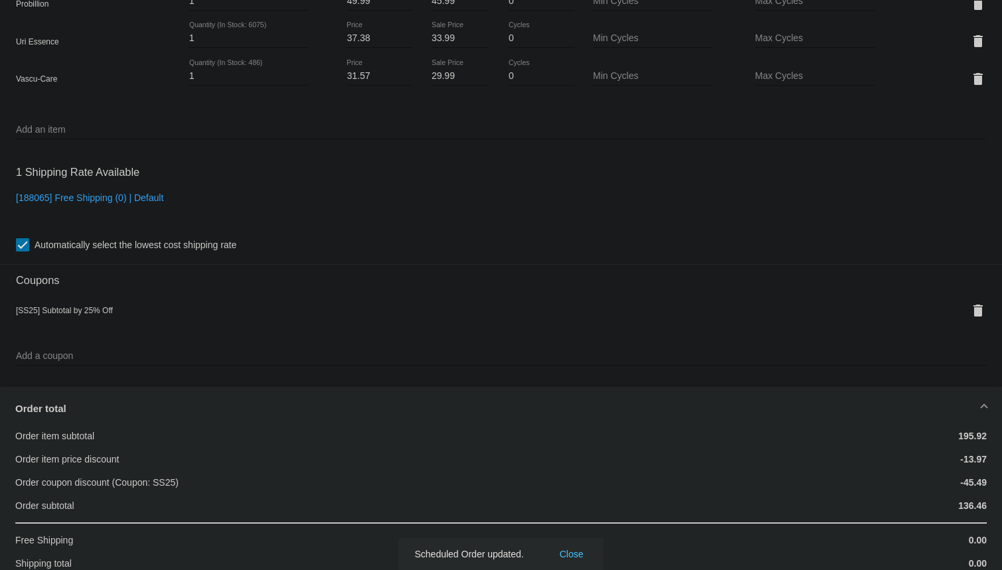
scroll to position [924, 0]
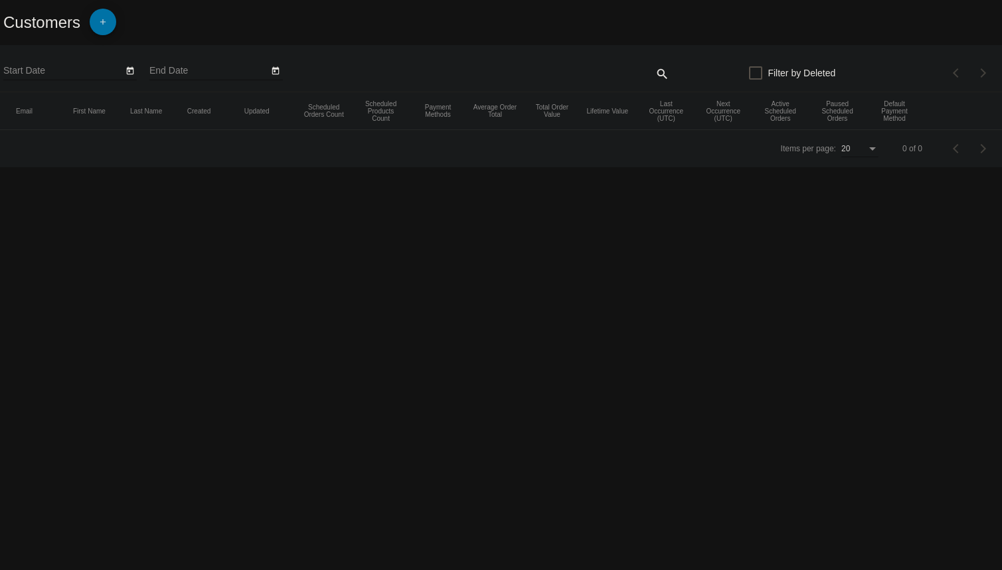
type input "[DATE]"
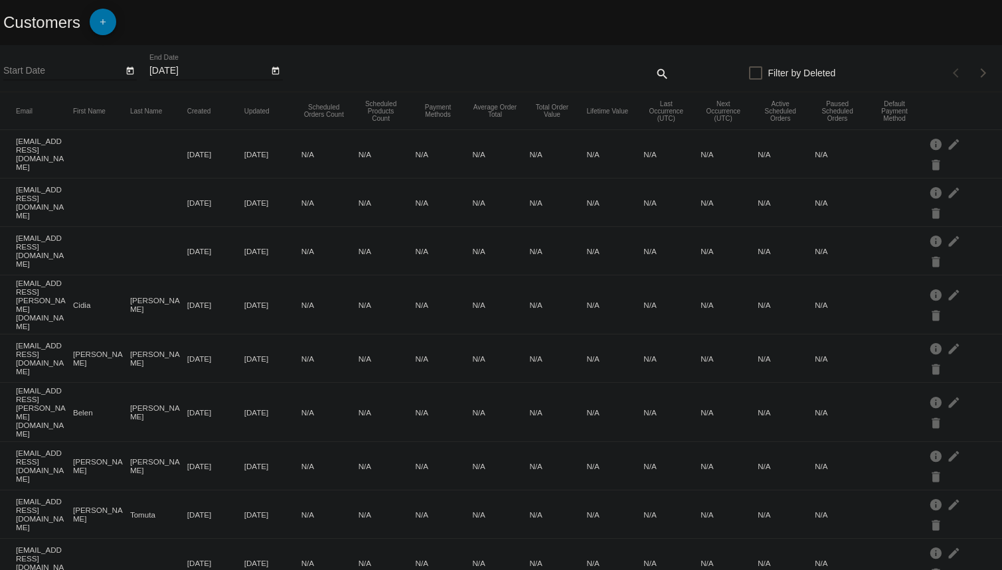
click at [107, 27] on mat-icon "add" at bounding box center [103, 25] width 16 height 16
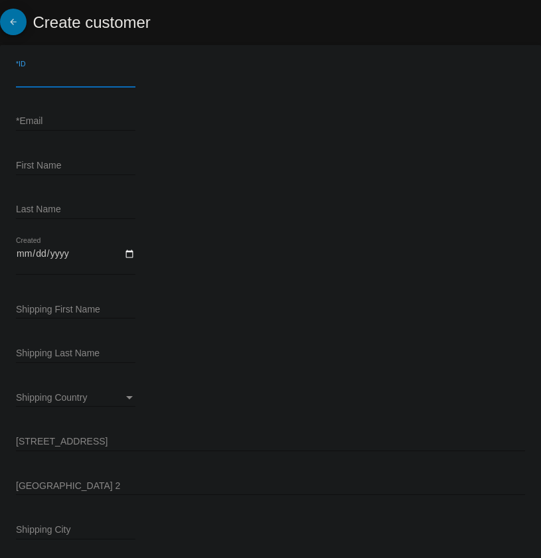
click at [44, 83] on div "*ID" at bounding box center [76, 74] width 120 height 26
paste input "164588"
type input "164588"
click at [60, 122] on input "*Email" at bounding box center [76, 121] width 120 height 11
paste input "[EMAIL_ADDRESS][DOMAIN_NAME]"
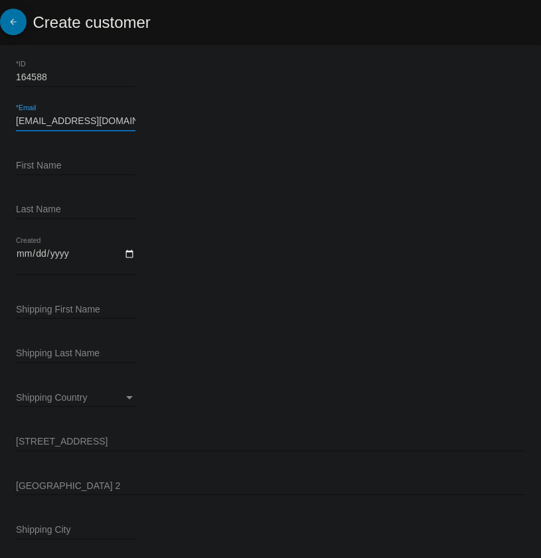
scroll to position [0, 5]
type input "[EMAIL_ADDRESS][DOMAIN_NAME]"
click at [58, 161] on input "First Name" at bounding box center [76, 166] width 120 height 11
paste input "[PERSON_NAME]"
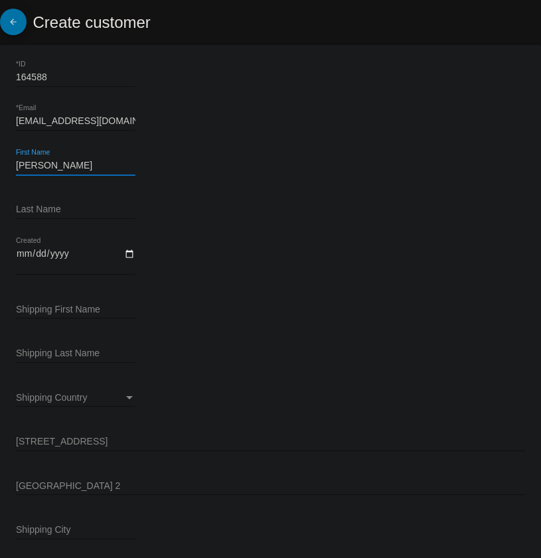
type input "[PERSON_NAME]"
click at [69, 212] on input "Last Name" at bounding box center [76, 210] width 120 height 11
paste input "[PERSON_NAME]"
type input "[PERSON_NAME]"
click at [125, 256] on input "Created" at bounding box center [76, 259] width 120 height 23
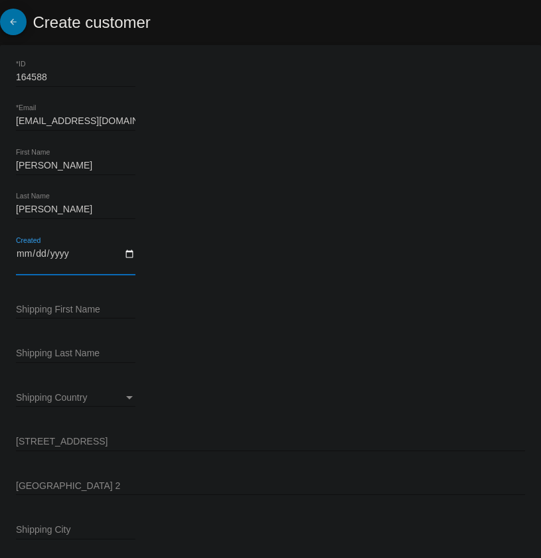
type input "2025-09-10"
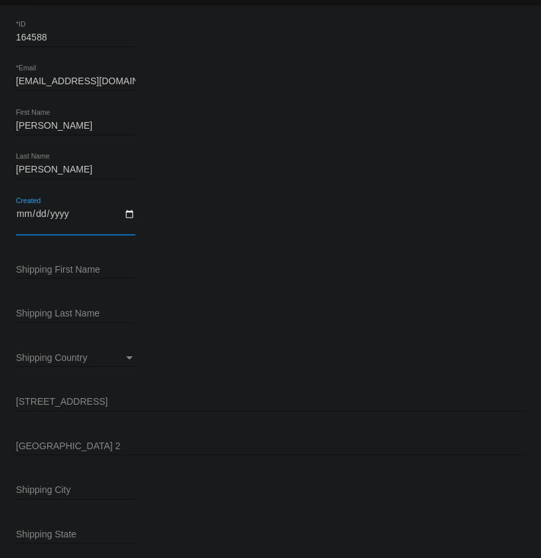
scroll to position [60, 0]
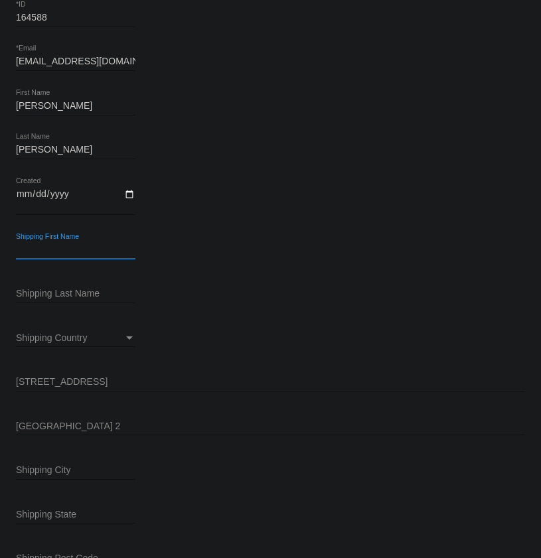
click at [82, 250] on input "Shipping First Name" at bounding box center [76, 250] width 120 height 11
paste input "[PERSON_NAME]"
type input "[PERSON_NAME]"
click at [50, 289] on input "Shipping Last Name" at bounding box center [76, 294] width 120 height 11
paste input "[PERSON_NAME]"
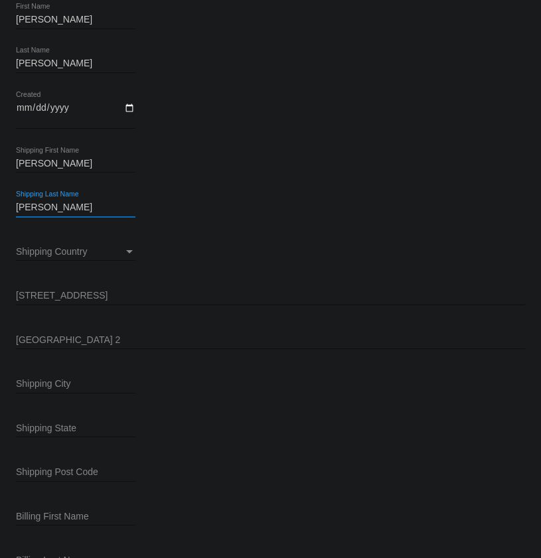
scroll to position [181, 0]
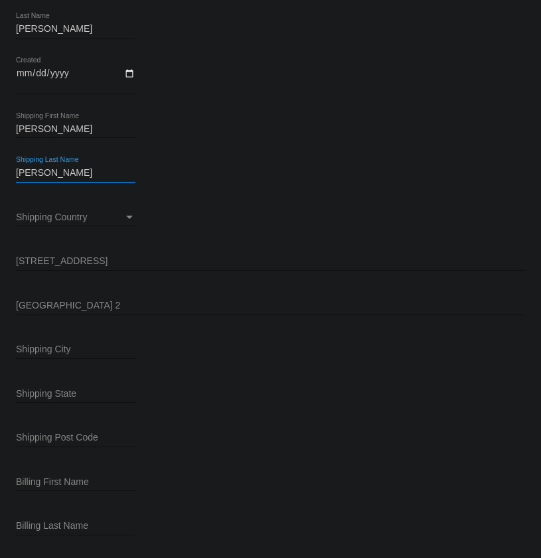
type input "[PERSON_NAME]"
click at [92, 213] on div "Shipping Country" at bounding box center [70, 217] width 108 height 11
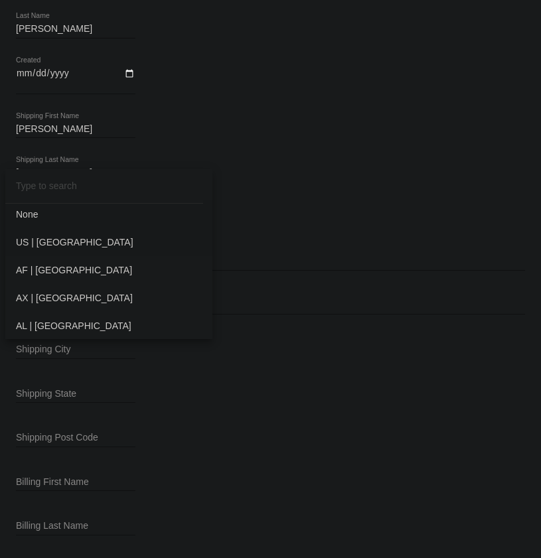
click at [71, 240] on span "US | [GEOGRAPHIC_DATA]" at bounding box center [109, 242] width 186 height 28
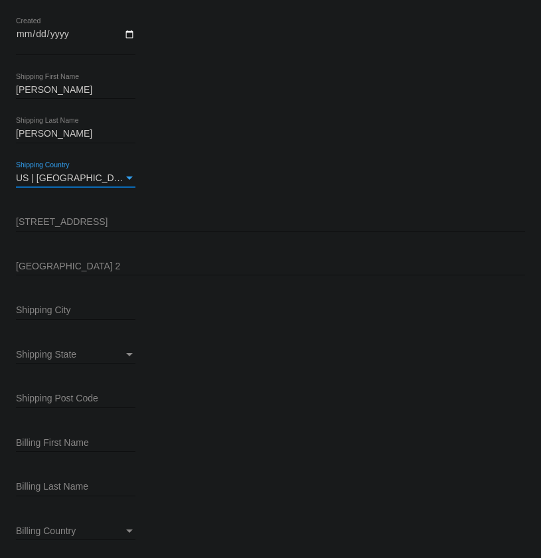
scroll to position [241, 0]
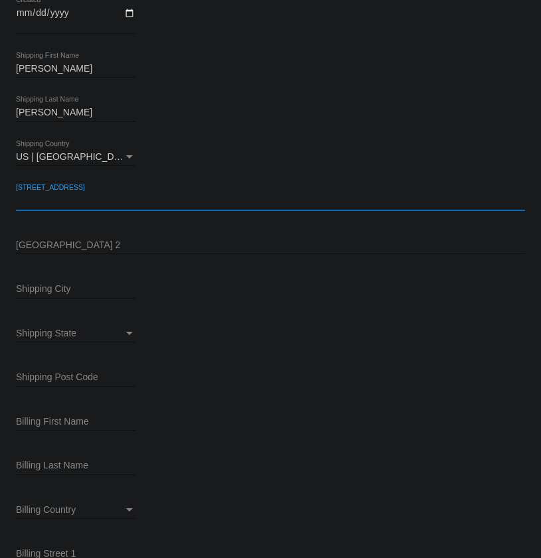
click at [69, 203] on input "[STREET_ADDRESS]" at bounding box center [270, 201] width 509 height 11
paste input "[STREET_ADDRESS]"
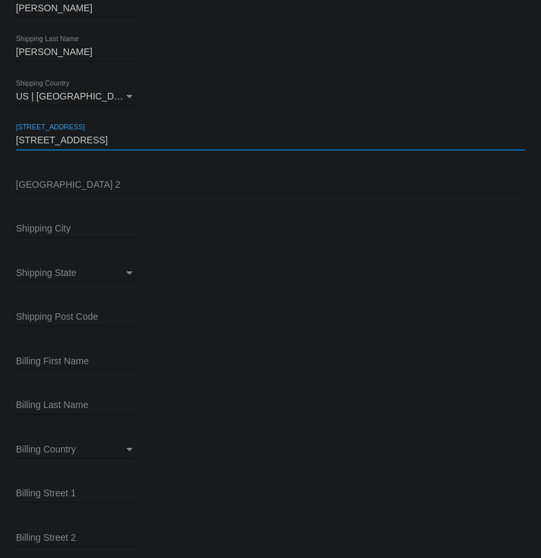
type input "[STREET_ADDRESS]"
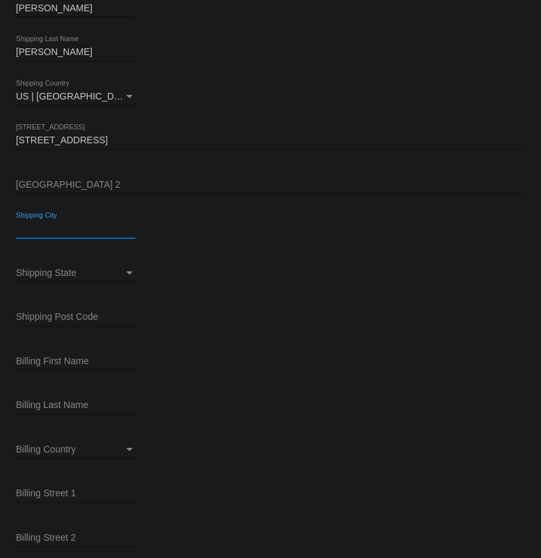
click at [64, 224] on input "Shipping City" at bounding box center [76, 229] width 120 height 11
paste input "Claremont"
type input "Claremont"
click at [75, 276] on span "Shipping State" at bounding box center [46, 273] width 60 height 11
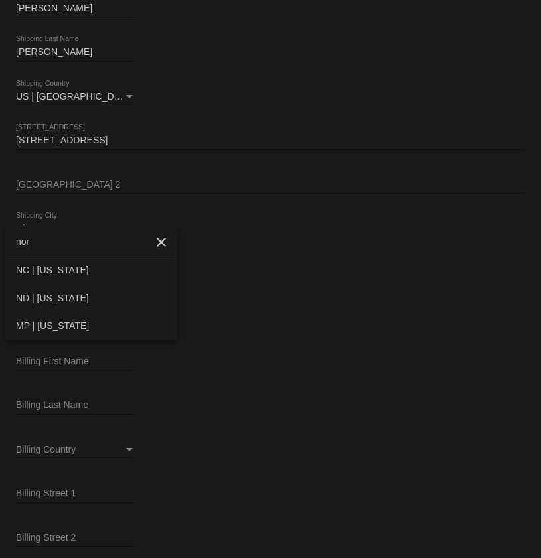
type input "nor"
click at [85, 266] on span "NC | [US_STATE]" at bounding box center [91, 270] width 151 height 28
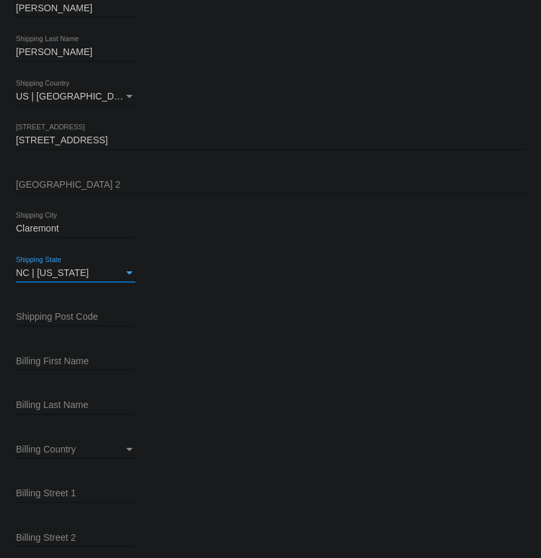
click at [86, 317] on input "Shipping Post Code" at bounding box center [76, 317] width 120 height 11
paste input "28610"
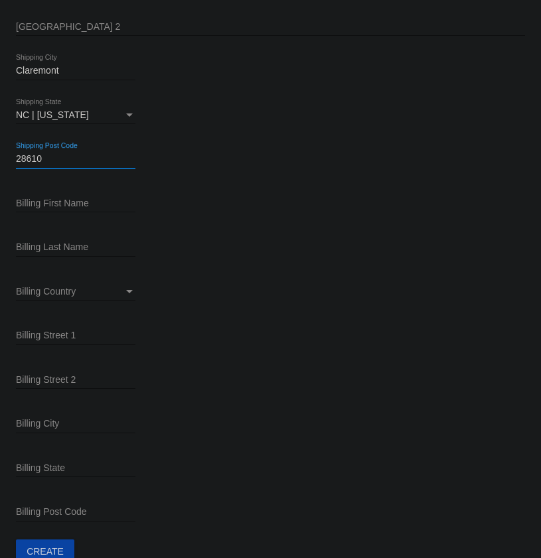
scroll to position [479, 0]
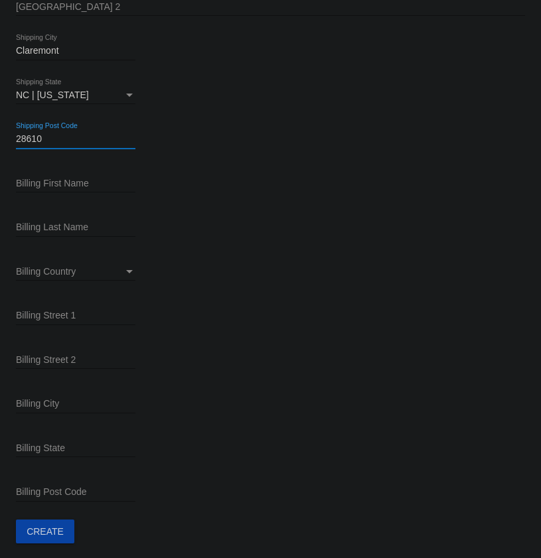
type input "28610"
click at [86, 185] on input "Billing First Name" at bounding box center [76, 184] width 120 height 11
paste input "[PERSON_NAME]"
type input "[PERSON_NAME]"
click at [79, 225] on input "Billing Last Name" at bounding box center [76, 227] width 120 height 11
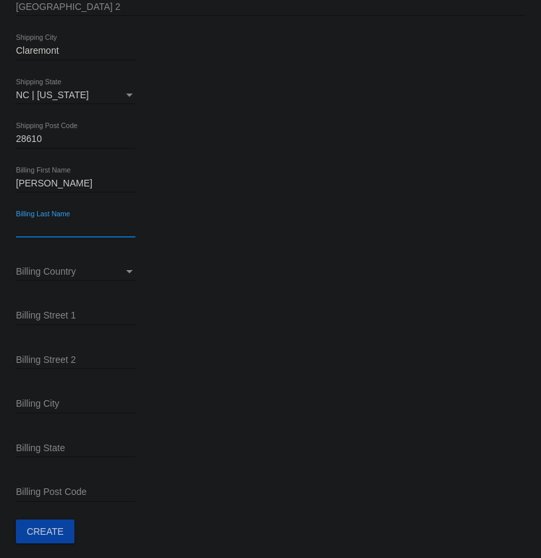
paste input "[PERSON_NAME]"
type input "[PERSON_NAME]"
click at [66, 268] on span "Billing Country" at bounding box center [46, 271] width 60 height 11
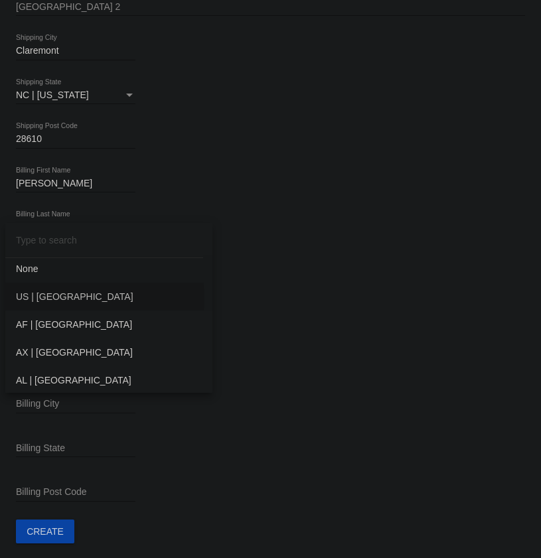
click at [59, 299] on span "US | [GEOGRAPHIC_DATA]" at bounding box center [109, 297] width 186 height 28
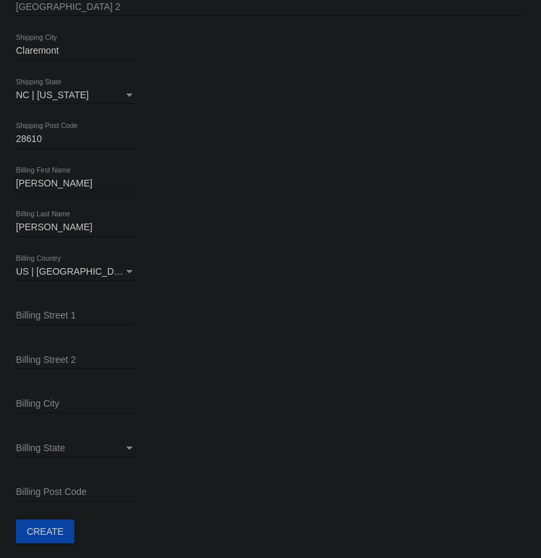
click at [71, 317] on input "Billing Street 1" at bounding box center [76, 316] width 120 height 11
paste input "[STREET_ADDRESS]"
type input "[STREET_ADDRESS]"
click at [50, 399] on input "Billing City" at bounding box center [76, 404] width 120 height 11
paste input "Claremont"
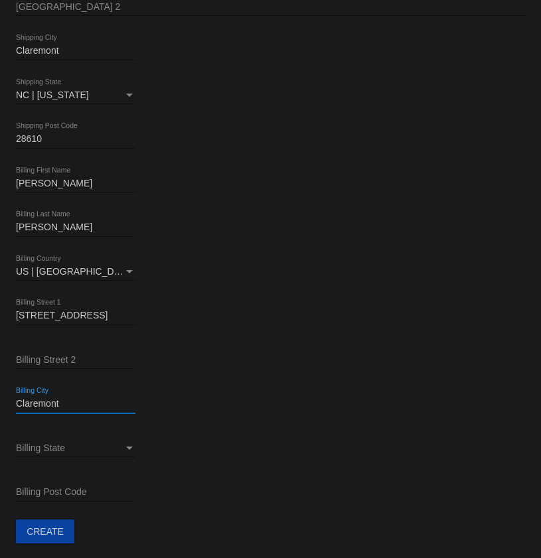
type input "Claremont"
click at [65, 444] on div "Billing State" at bounding box center [70, 449] width 108 height 11
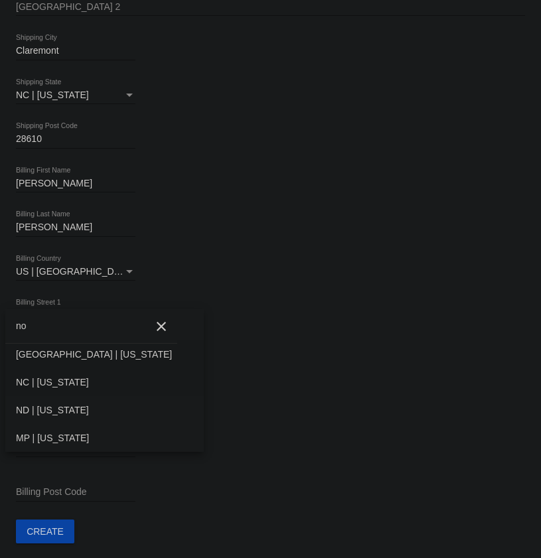
type input "no"
click at [104, 377] on span "NC | [US_STATE]" at bounding box center [104, 383] width 177 height 28
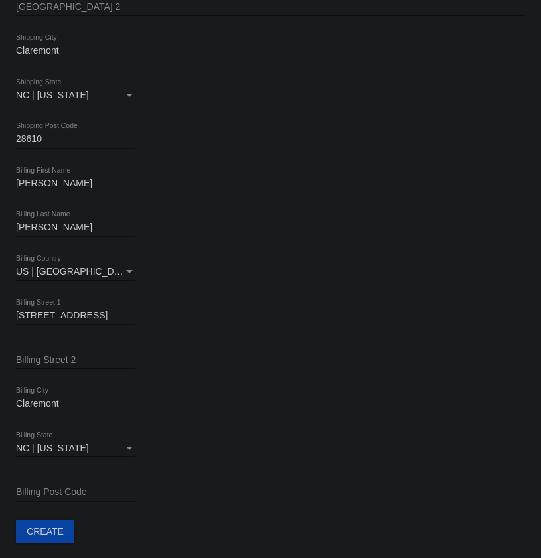
click at [64, 491] on input "Billing Post Code" at bounding box center [76, 492] width 120 height 11
paste input "28610"
type input "28610"
click at [47, 530] on span "Create" at bounding box center [45, 532] width 37 height 11
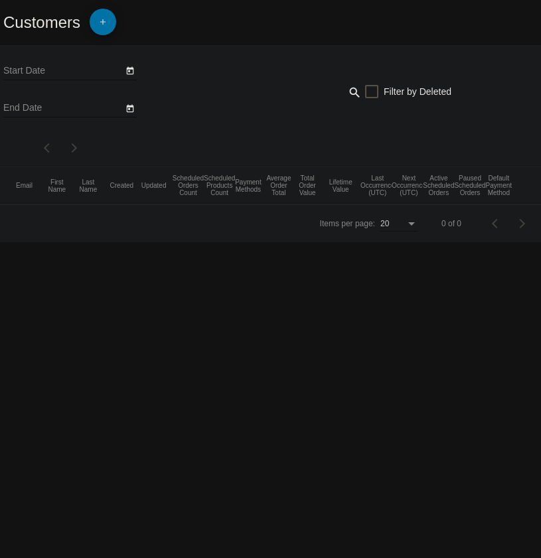
type input "9/8/2025"
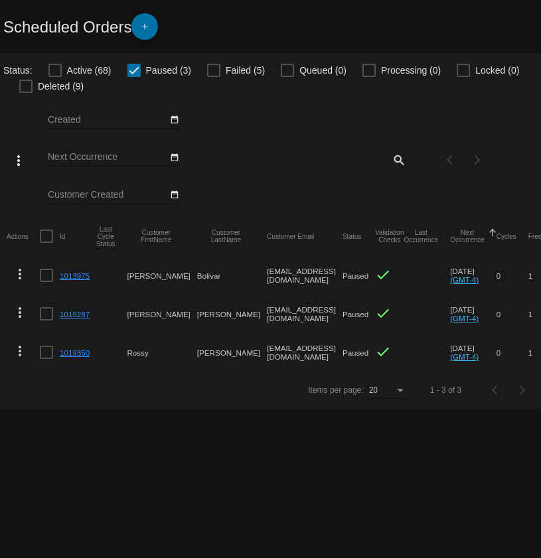
click at [149, 21] on span "add" at bounding box center [145, 29] width 16 height 33
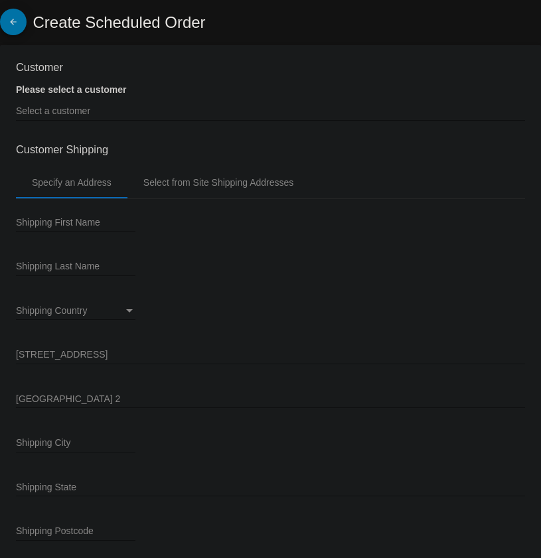
type input "[DATE]"
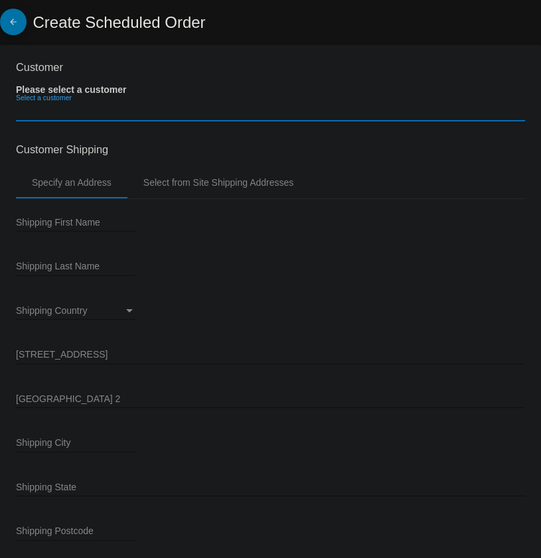
click at [76, 109] on input "Select a customer" at bounding box center [270, 111] width 509 height 11
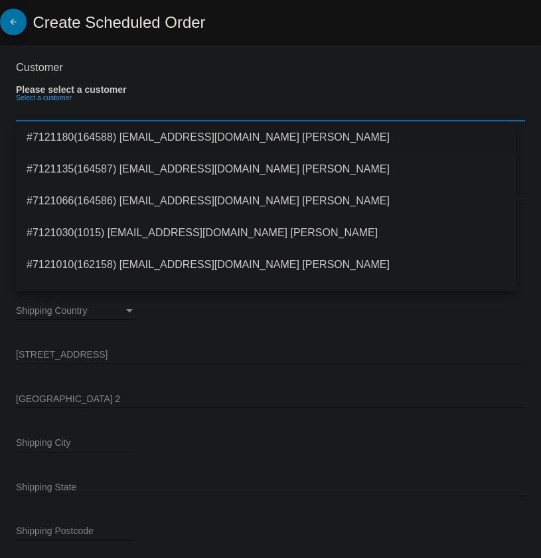
click at [242, 139] on span "#7121180(164588) [EMAIL_ADDRESS][DOMAIN_NAME] [PERSON_NAME]" at bounding box center [266, 138] width 479 height 32
type input "[PERSON_NAME]"
type input "[STREET_ADDRESS]"
type input "Claremont"
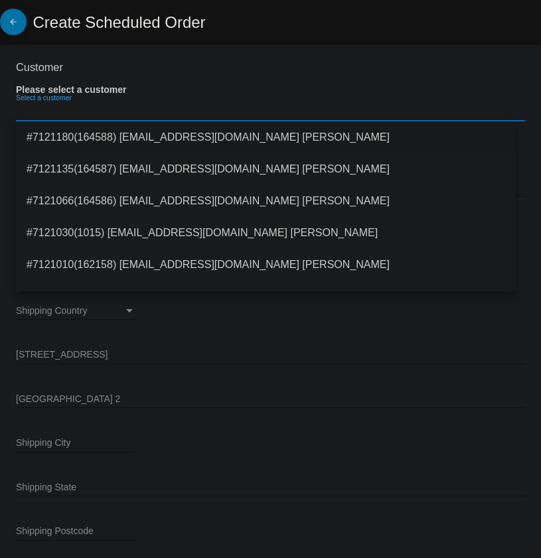
type input "28610"
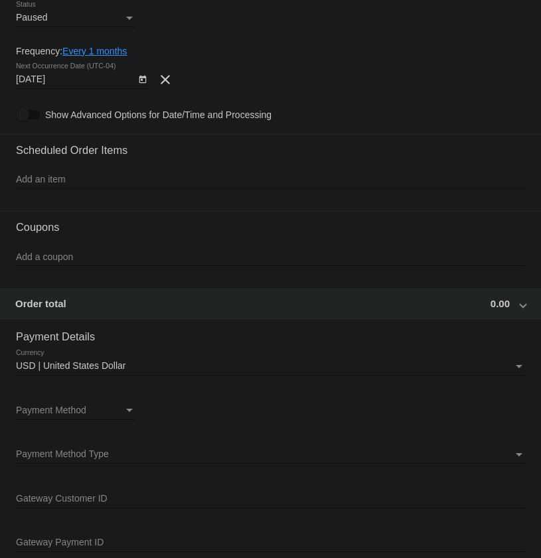
scroll to position [604, 0]
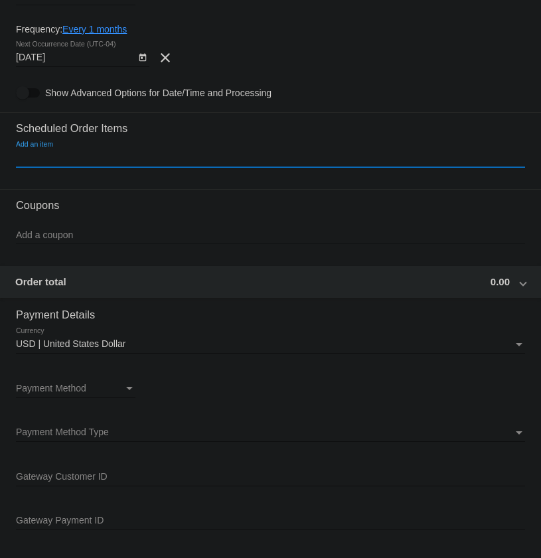
click at [85, 154] on input "Add an item" at bounding box center [270, 158] width 509 height 11
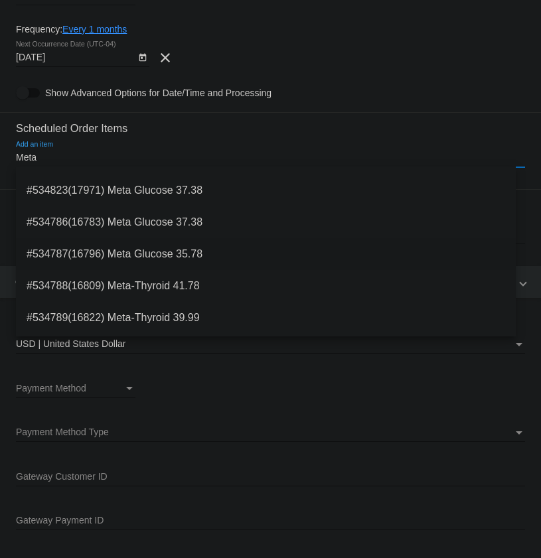
scroll to position [116, 0]
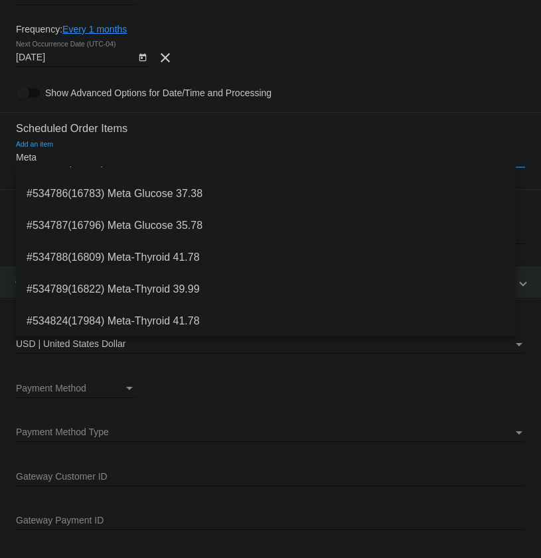
type input "Meta"
click at [171, 254] on span "#534788(16809) Meta-Thyroid 41.78" at bounding box center [266, 258] width 479 height 32
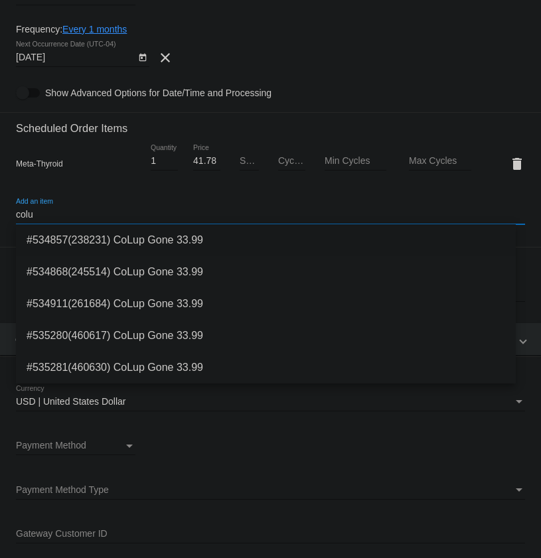
type input "colu"
click at [216, 240] on span "#534857(238231) CoLup Gone 33.99" at bounding box center [266, 240] width 479 height 32
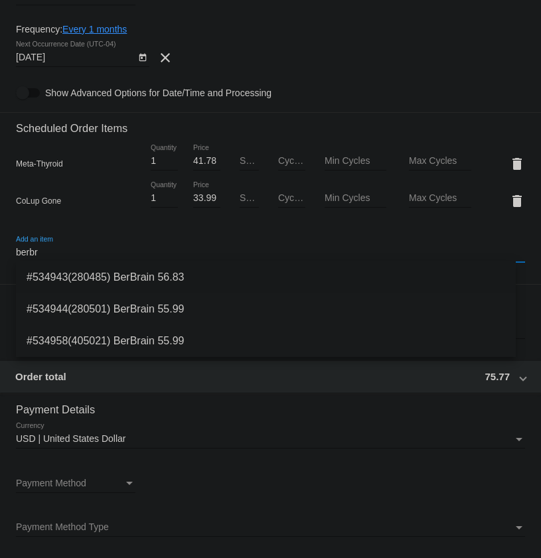
type input "berbr"
click at [161, 273] on span "#534943(280485) BerBrain 56.83" at bounding box center [266, 278] width 479 height 32
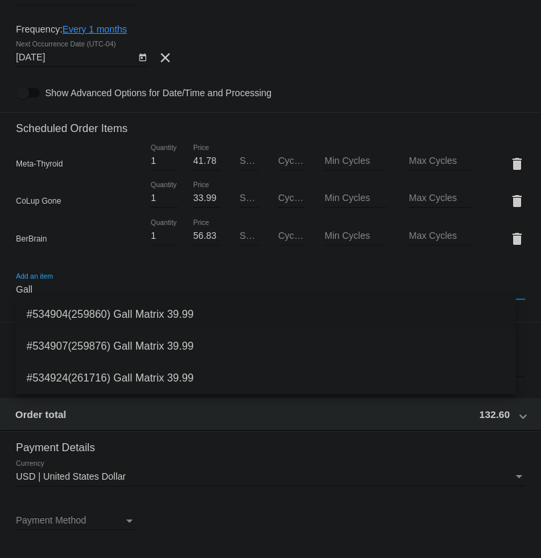
type input "Gall"
click at [148, 315] on span "#534904(259860) Gall Matrix 39.99" at bounding box center [266, 315] width 479 height 32
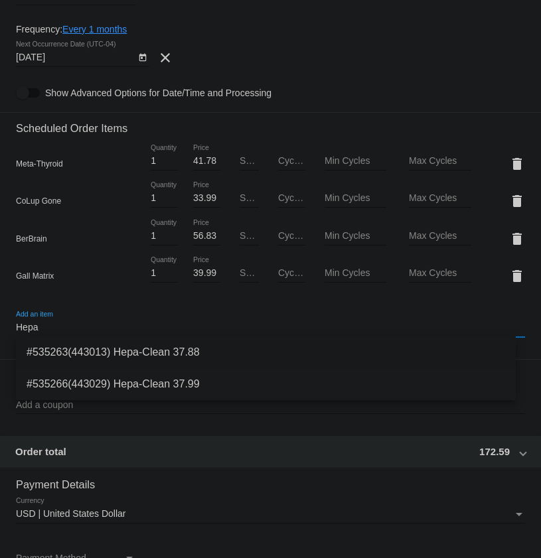
type input "Hepa"
click at [153, 348] on span "#535263(443013) Hepa-Clean 37.88" at bounding box center [266, 353] width 479 height 32
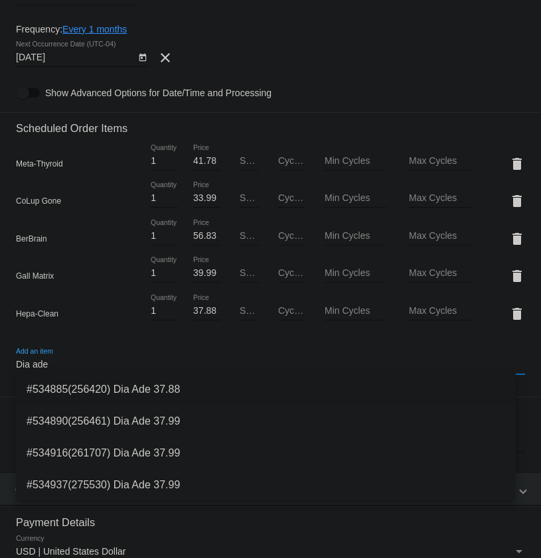
type input "Dia ade"
click at [122, 388] on span "#534885(256420) Dia Ade 37.88" at bounding box center [266, 390] width 479 height 32
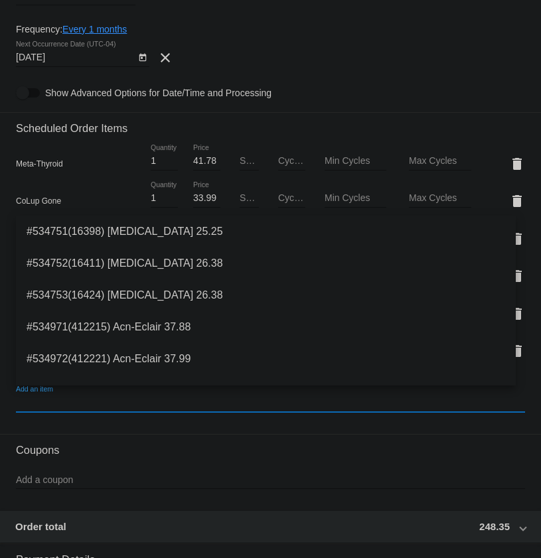
click at [343, 398] on input "Add an item" at bounding box center [270, 403] width 509 height 11
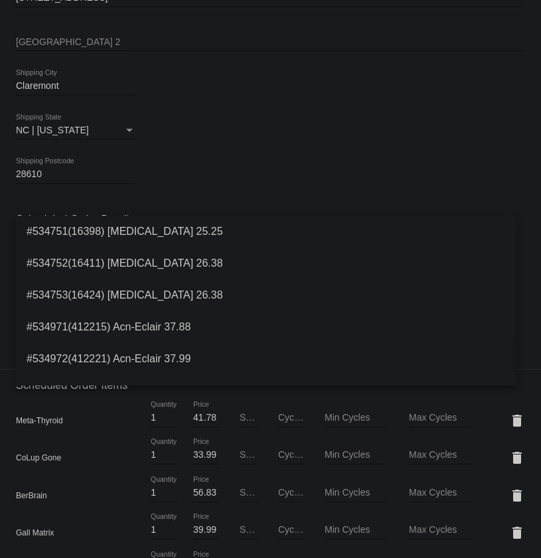
scroll to position [307, 0]
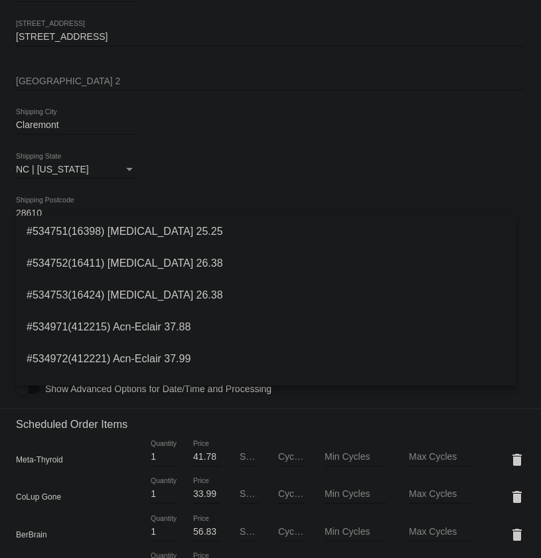
click at [276, 134] on div "Claremont Shipping City" at bounding box center [270, 128] width 509 height 38
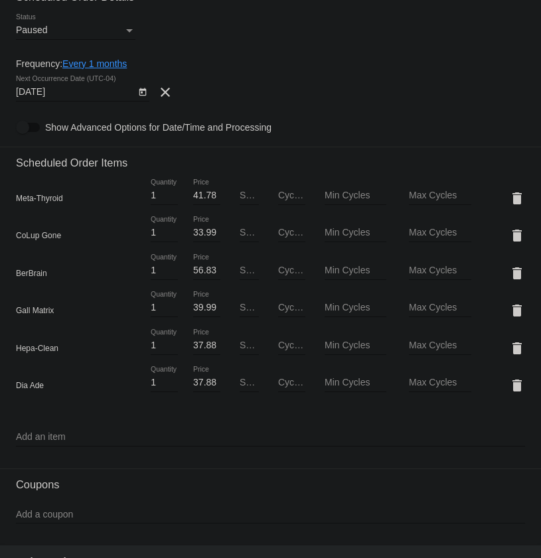
scroll to position [610, 0]
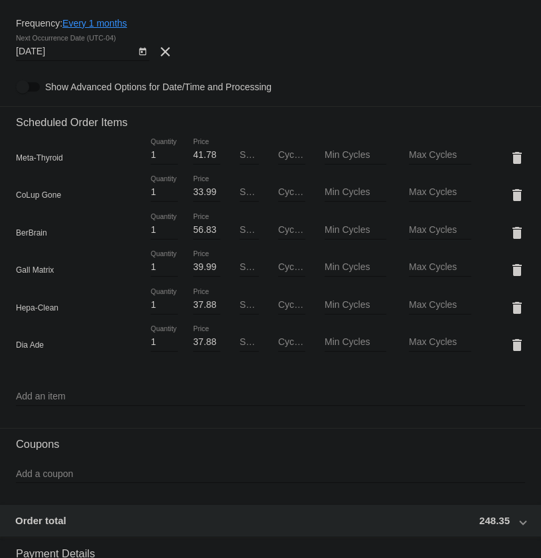
click at [242, 154] on input "Sale Price" at bounding box center [250, 155] width 20 height 11
paste input "37.99"
type input "37.99"
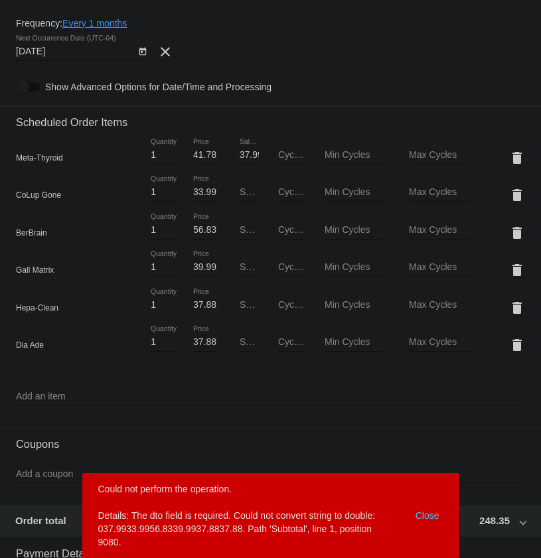
click at [242, 191] on input "Sale Price" at bounding box center [250, 192] width 20 height 11
paste input "33.99"
type input "33.99"
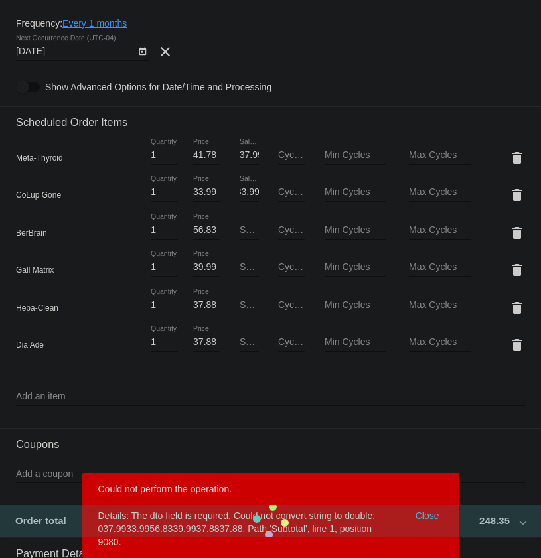
scroll to position [0, 0]
click at [242, 226] on input "Sale Price" at bounding box center [250, 230] width 20 height 11
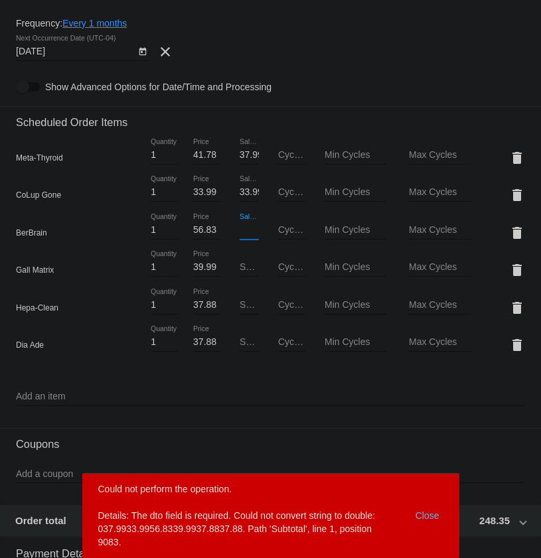
paste input "53.99"
type input "53.99"
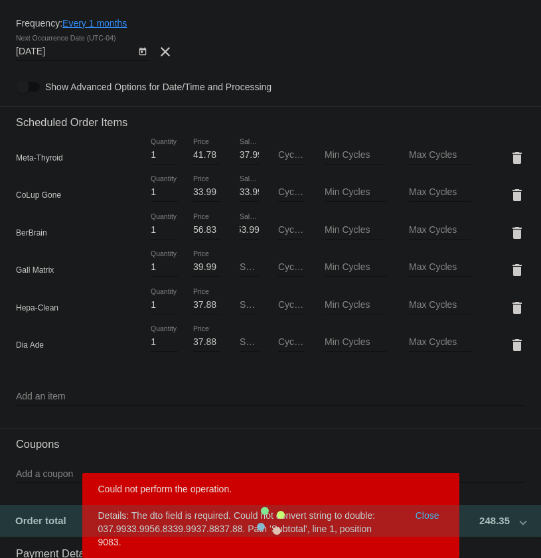
scroll to position [0, 0]
click at [246, 268] on input "Sale Price" at bounding box center [250, 267] width 20 height 11
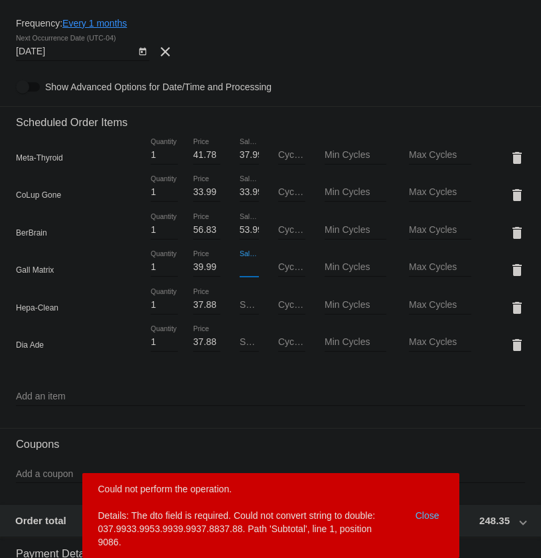
paste input "37.99"
type input "37.99"
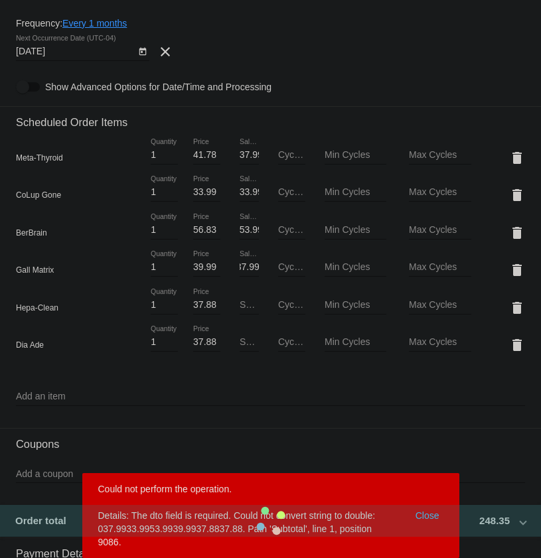
scroll to position [0, 0]
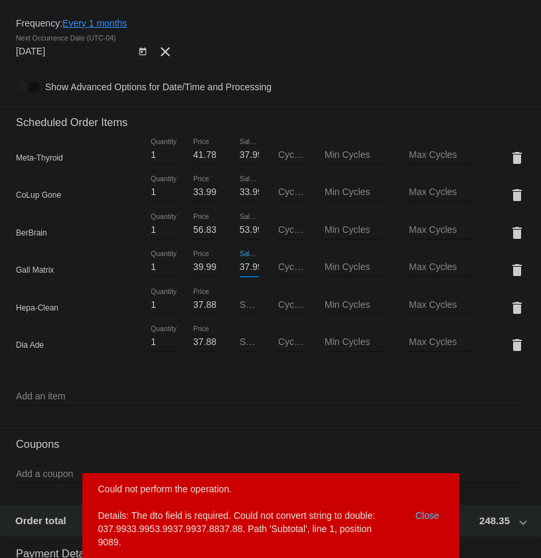
click at [242, 303] on input "Sale Price" at bounding box center [250, 305] width 20 height 11
paste input "35.99"
type input "35.99"
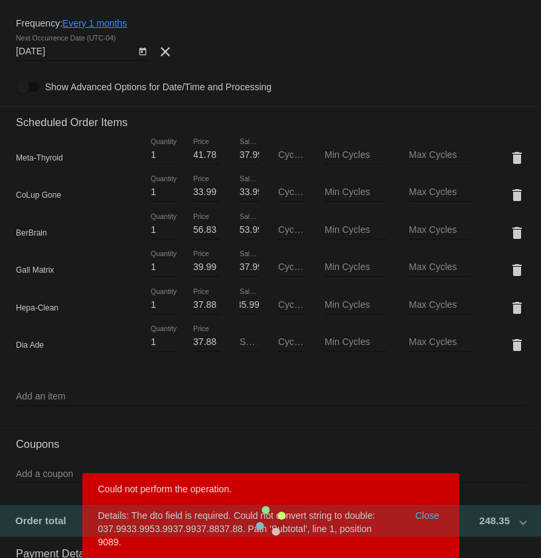
scroll to position [0, 0]
click at [242, 339] on input "Sale Price" at bounding box center [250, 342] width 20 height 11
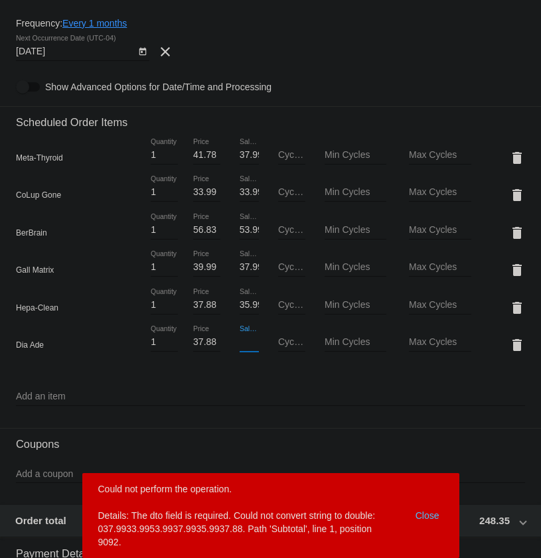
paste input "35.99"
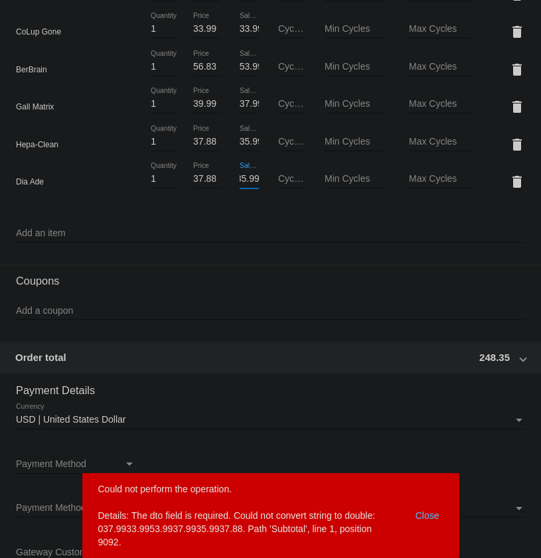
scroll to position [790, 0]
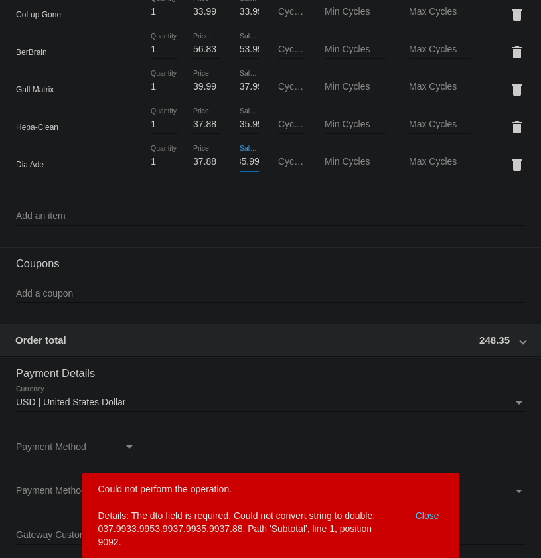
type input "35.99"
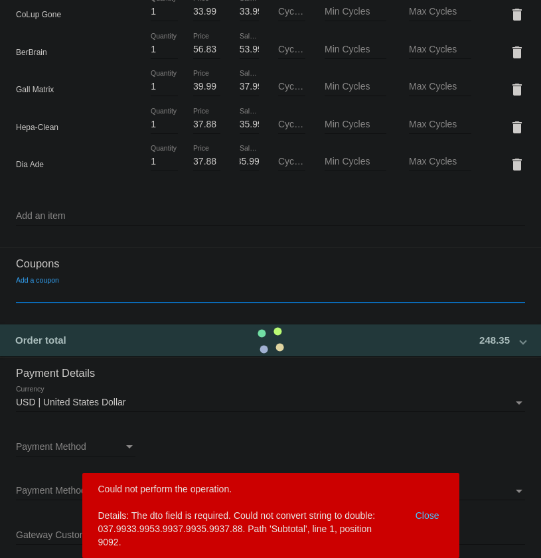
click at [66, 293] on input "Add a coupon" at bounding box center [270, 294] width 509 height 11
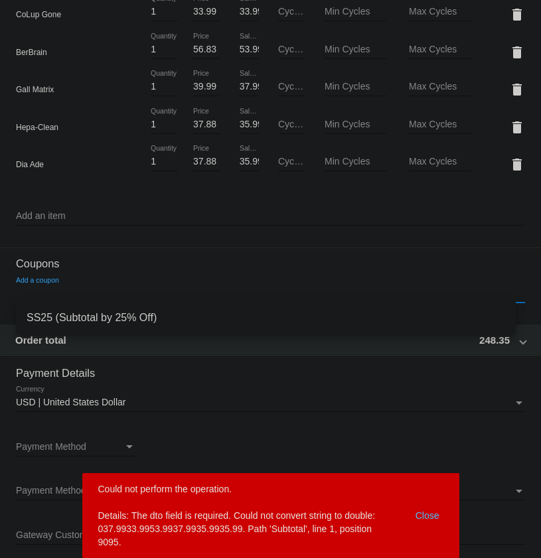
click at [76, 318] on span "SS25 (Subtotal by 25% Off)" at bounding box center [266, 318] width 479 height 32
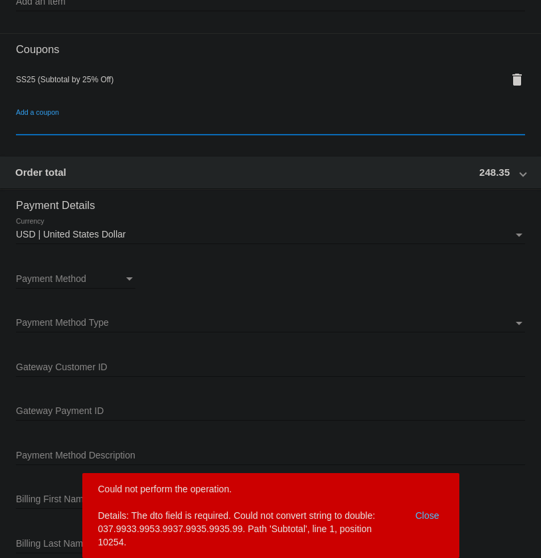
scroll to position [1032, 0]
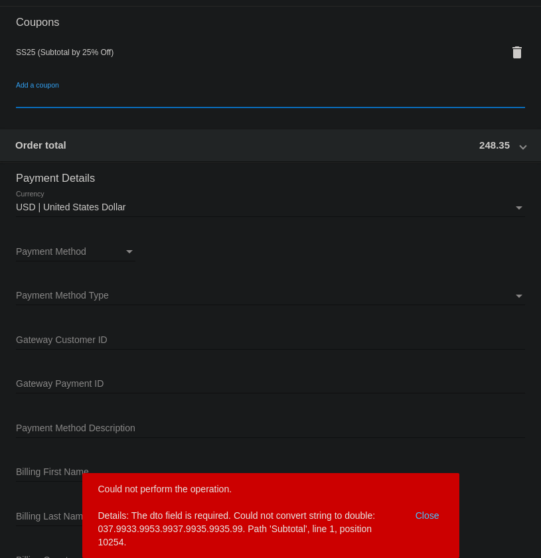
click at [122, 244] on div "Payment Method Payment Method" at bounding box center [76, 249] width 120 height 26
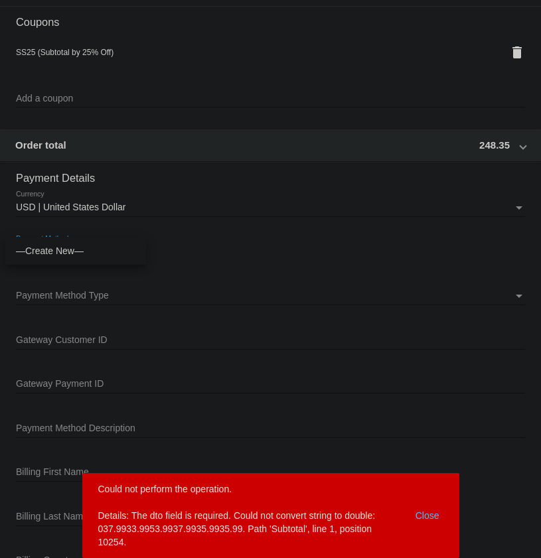
click at [56, 252] on span "—Create New—" at bounding box center [76, 251] width 120 height 28
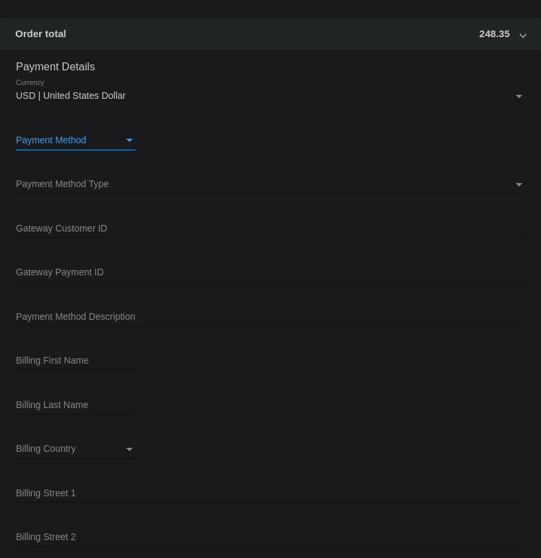
scroll to position [1153, 0]
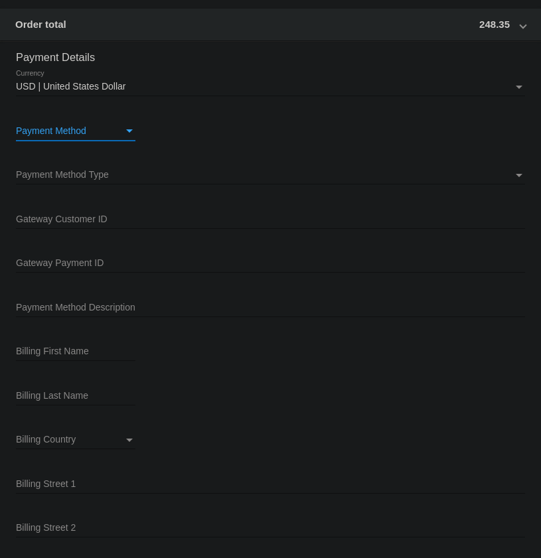
click at [91, 175] on span "Payment Method Type" at bounding box center [62, 174] width 93 height 11
click at [49, 173] on span "Stripe" at bounding box center [266, 175] width 500 height 28
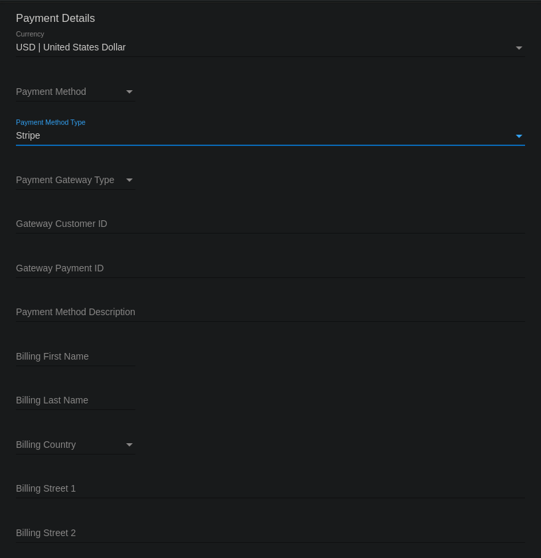
scroll to position [1213, 0]
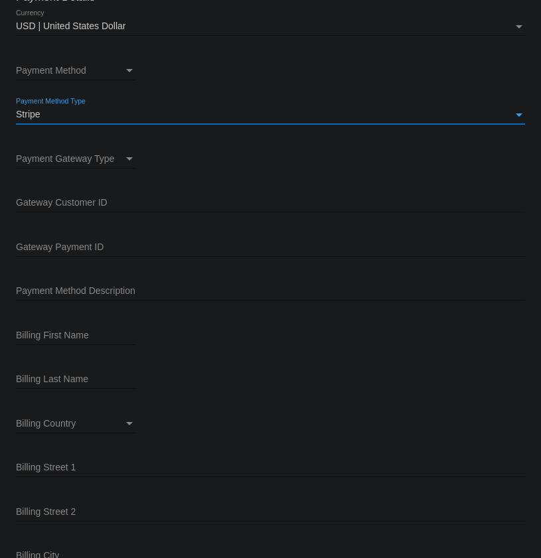
click at [78, 164] on div "Payment Gateway Type Payment Gateway Type" at bounding box center [76, 156] width 120 height 26
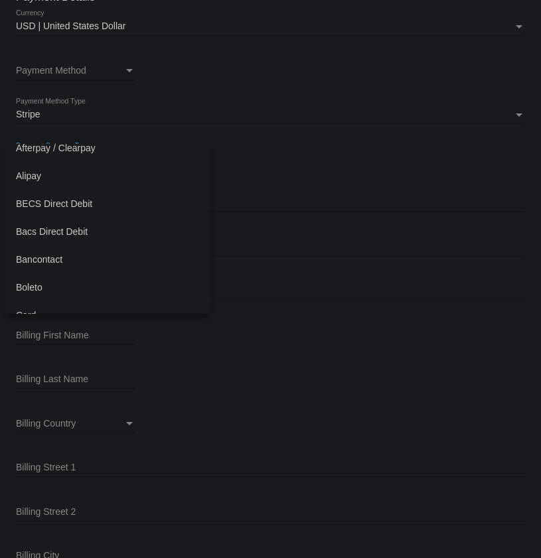
scroll to position [181, 0]
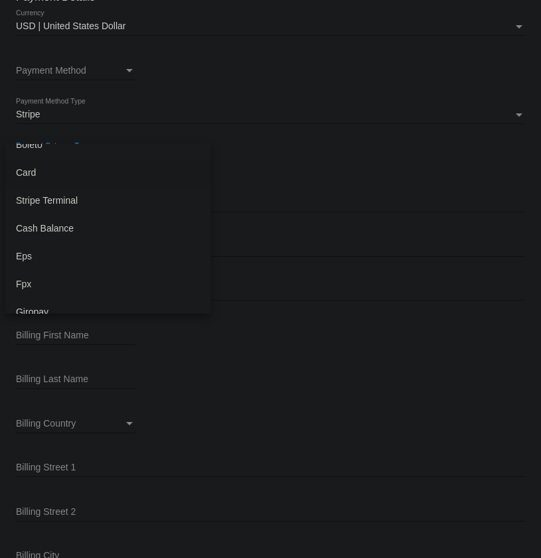
click at [31, 173] on span "Card" at bounding box center [108, 173] width 184 height 28
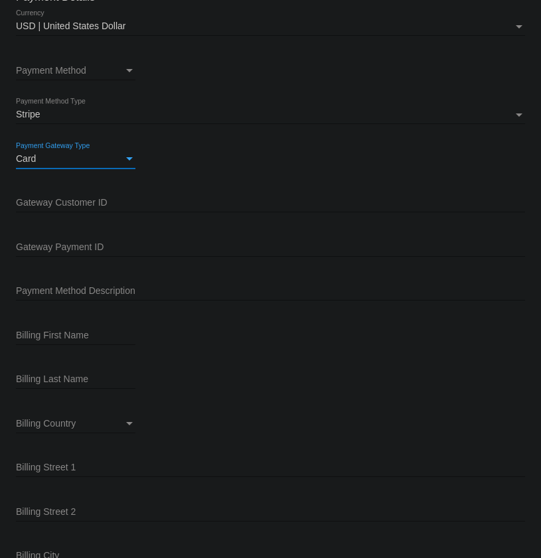
click at [74, 205] on input "Gateway Customer ID" at bounding box center [270, 203] width 509 height 11
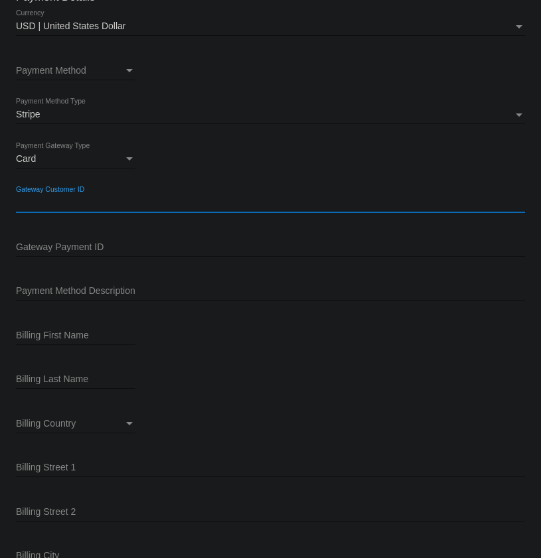
click at [41, 203] on input "Gateway Customer ID" at bounding box center [270, 203] width 509 height 11
paste input "cus_P5pLpNKio1CL3z"
type input "cus_P5pLpNKio1CL3z"
click at [71, 248] on input "Gateway Payment ID" at bounding box center [270, 247] width 509 height 11
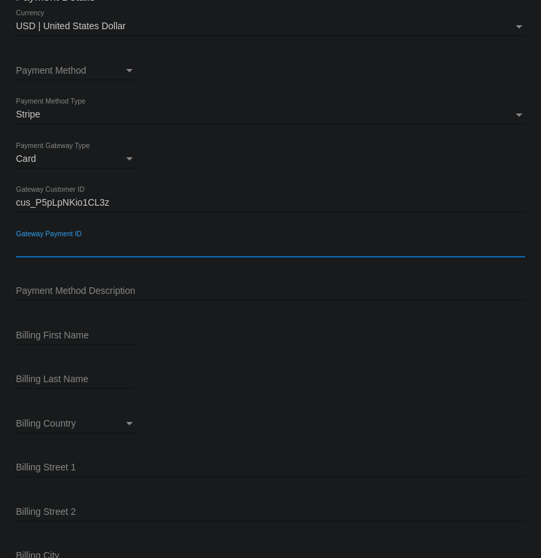
paste input "pm_1S5zGwE5UWG56ZgiAbBDytQi"
type input "pm_1S5zGwE5UWG56ZgiAbBDytQi"
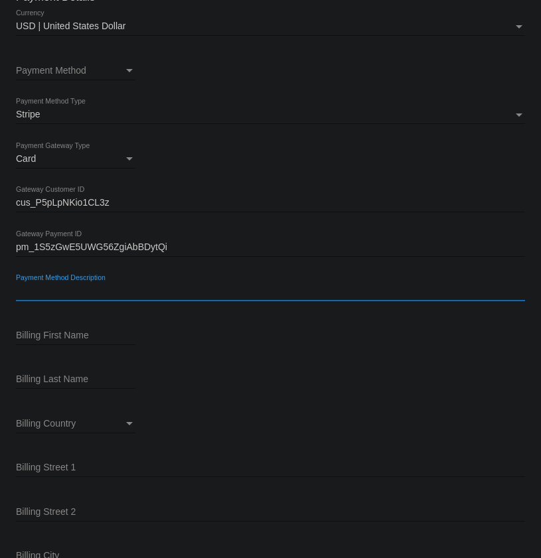
click at [99, 293] on input "Payment Method Description" at bounding box center [270, 291] width 509 height 11
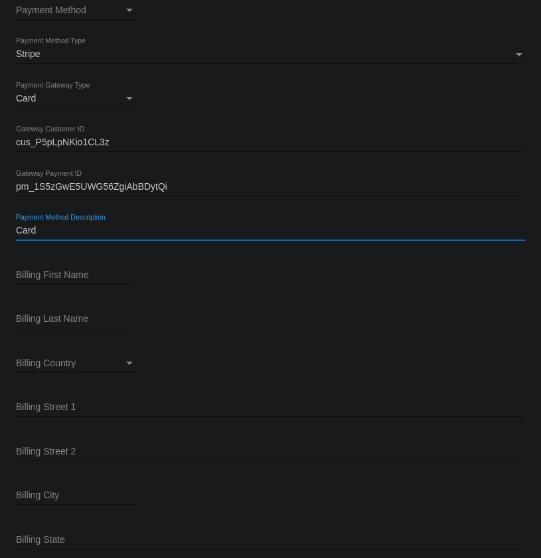
type input "Card"
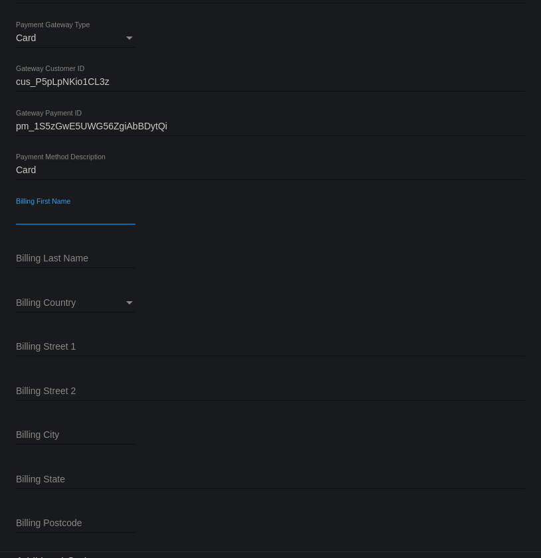
click at [57, 216] on input "Billing First Name" at bounding box center [76, 215] width 120 height 11
paste input "[PERSON_NAME]"
type input "[PERSON_NAME]"
click at [63, 268] on div at bounding box center [76, 268] width 120 height 1
click at [70, 258] on input "Billing Last Name" at bounding box center [76, 259] width 120 height 11
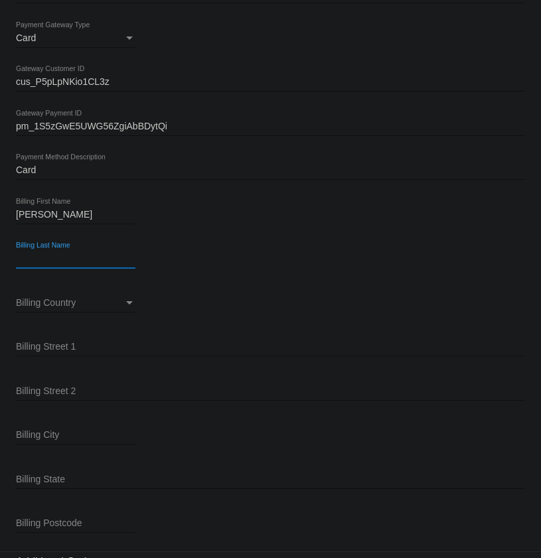
paste input "[PERSON_NAME]"
type input "[PERSON_NAME]"
click at [64, 306] on span "Billing Country" at bounding box center [46, 302] width 60 height 11
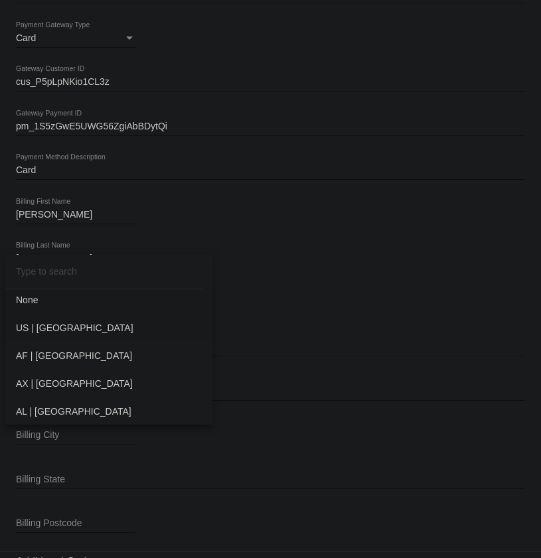
click at [69, 317] on span "US | USA" at bounding box center [109, 328] width 186 height 28
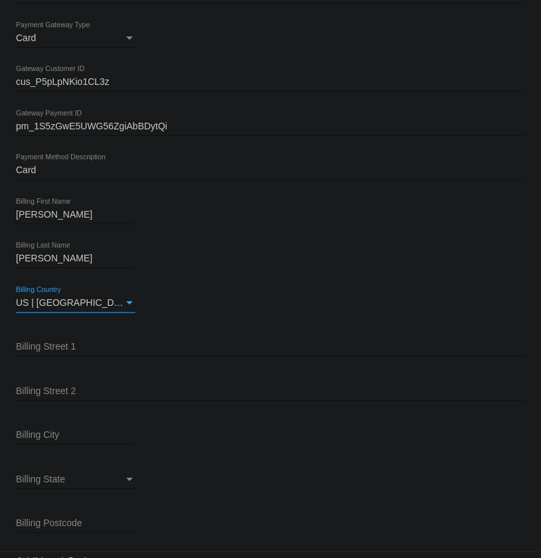
scroll to position [1454, 0]
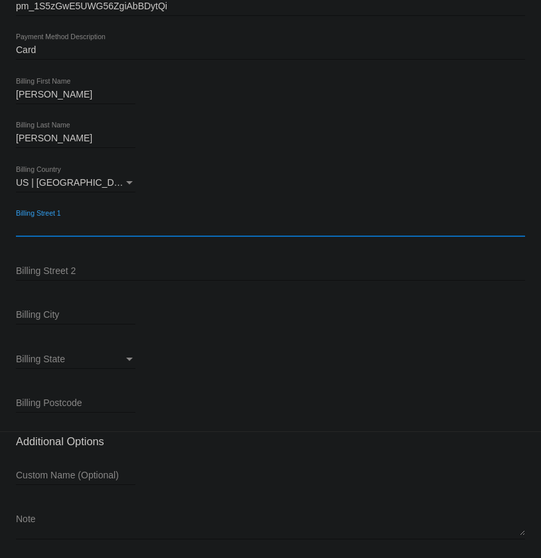
click at [74, 225] on input "Billing Street 1" at bounding box center [270, 227] width 509 height 11
paste input "3999 Deal Rd"
type input "3999 Deal Rd"
click at [84, 264] on div "Billing Street 2" at bounding box center [270, 268] width 509 height 26
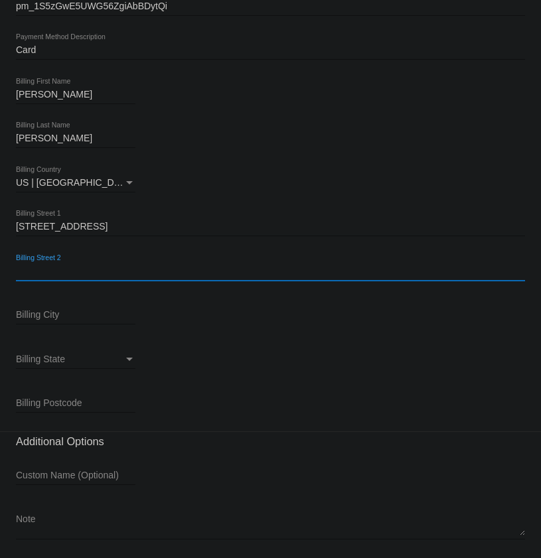
click at [55, 307] on div "Billing City" at bounding box center [76, 312] width 120 height 26
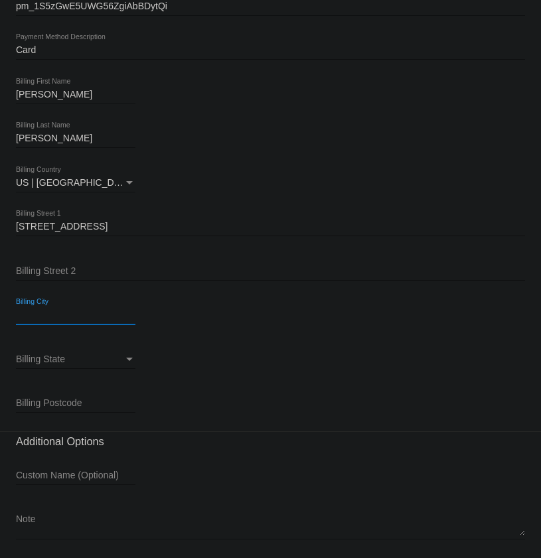
drag, startPoint x: 55, startPoint y: 307, endPoint x: 48, endPoint y: 317, distance: 11.4
paste input "Claremont"
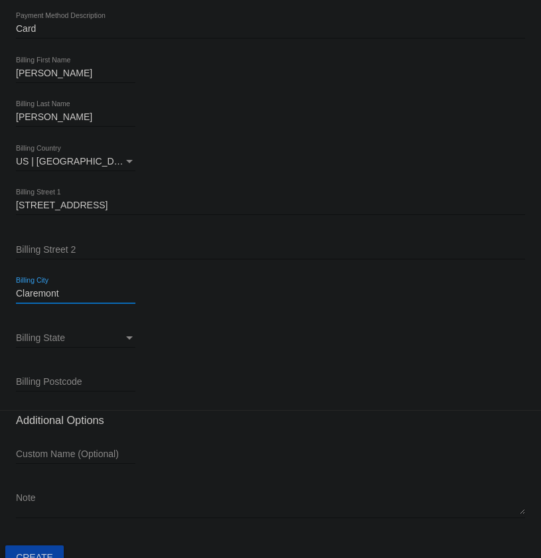
scroll to position [1491, 0]
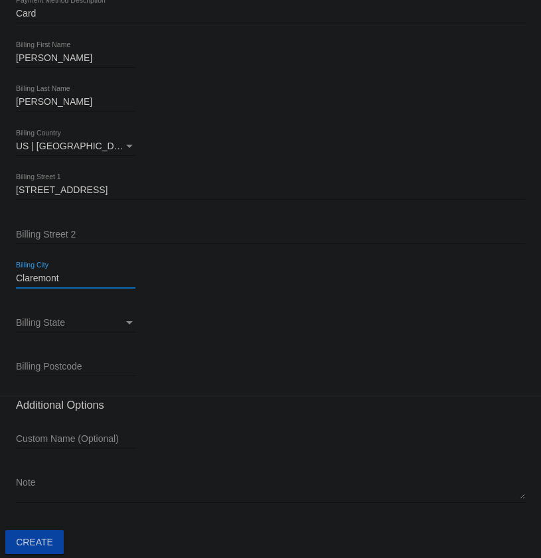
type input "Claremont"
click at [77, 321] on div "Billing State" at bounding box center [70, 323] width 108 height 11
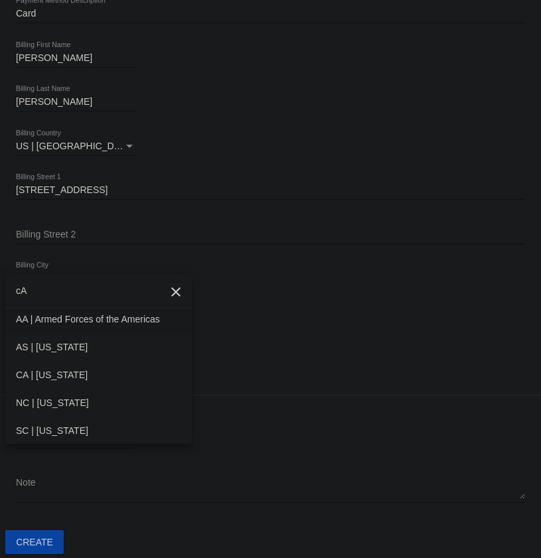
type input "c"
type input "nO"
click at [91, 345] on span "NC | North Carolina" at bounding box center [104, 347] width 177 height 28
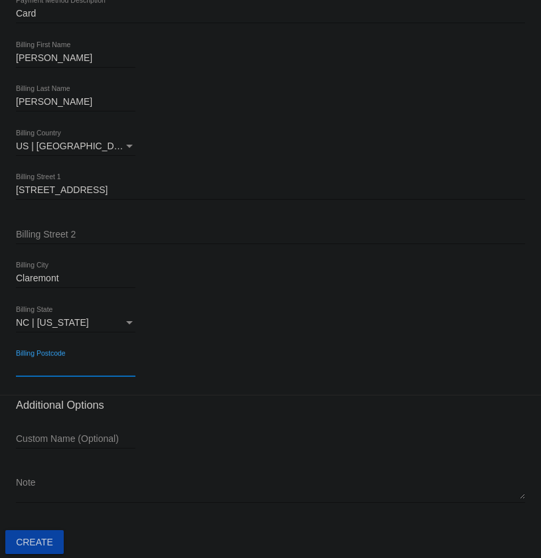
click at [52, 369] on input "Billing Postcode" at bounding box center [76, 367] width 120 height 11
paste input "28610"
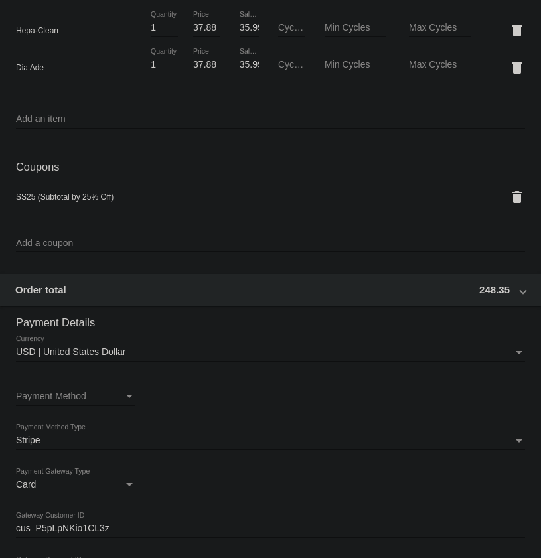
scroll to position [827, 0]
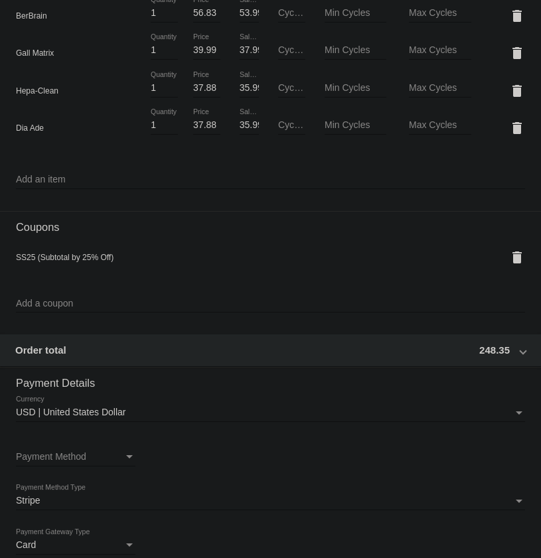
type input "28610"
click at [122, 454] on div "Payment Method" at bounding box center [70, 457] width 108 height 11
click at [64, 455] on span "—Create New—" at bounding box center [76, 456] width 120 height 28
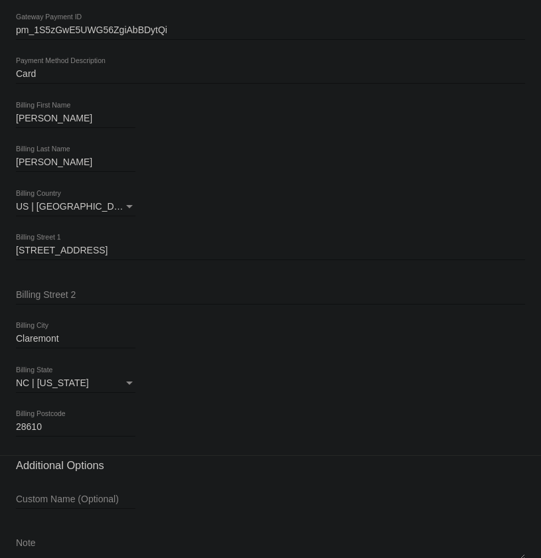
scroll to position [1491, 0]
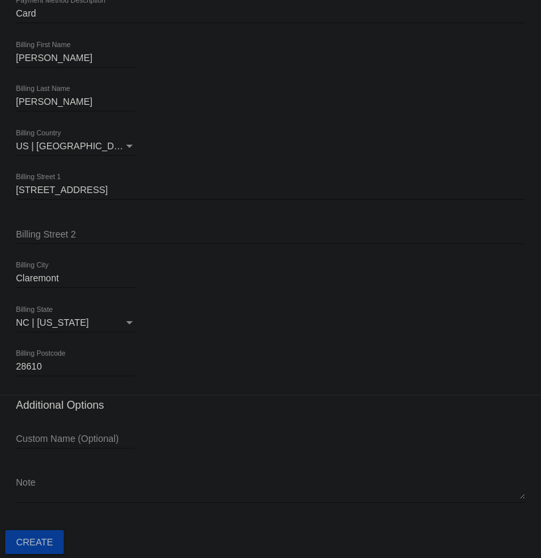
click at [28, 542] on span "Create" at bounding box center [34, 542] width 37 height 11
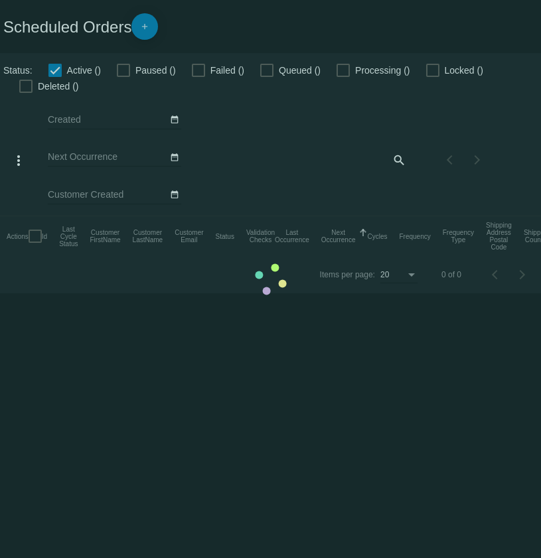
checkbox input "false"
checkbox input "true"
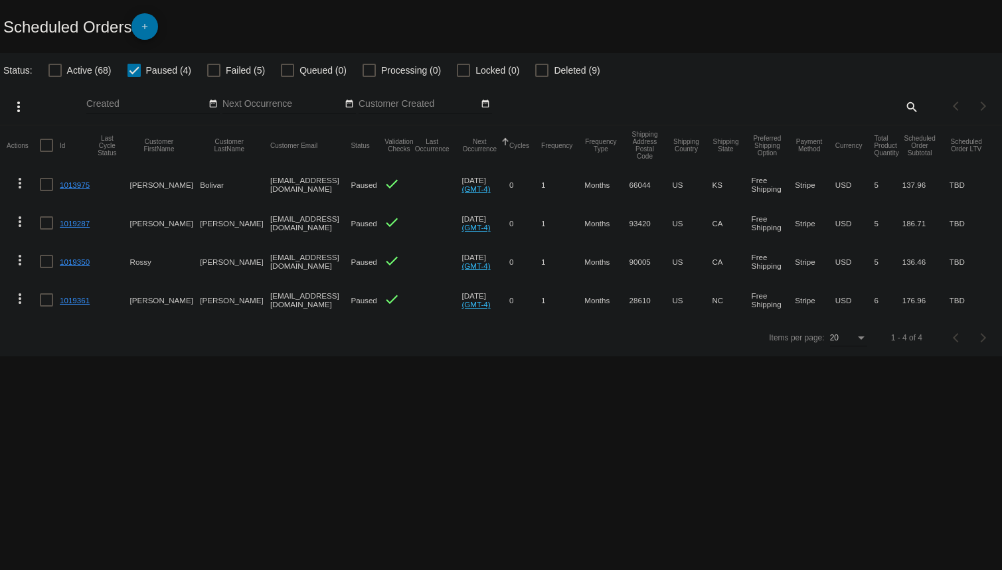
click at [72, 303] on link "1019361" at bounding box center [75, 300] width 30 height 9
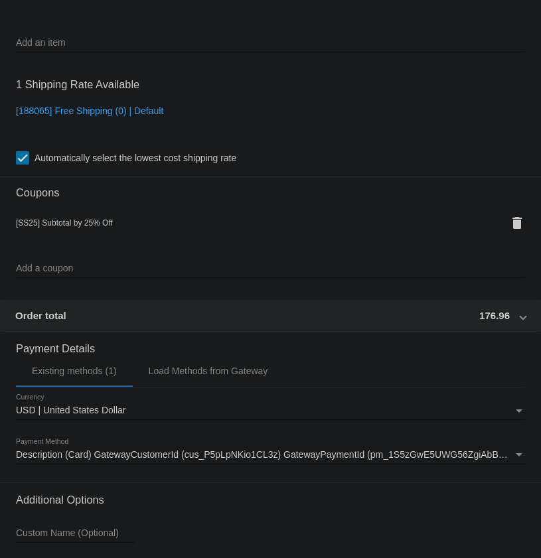
scroll to position [1012, 0]
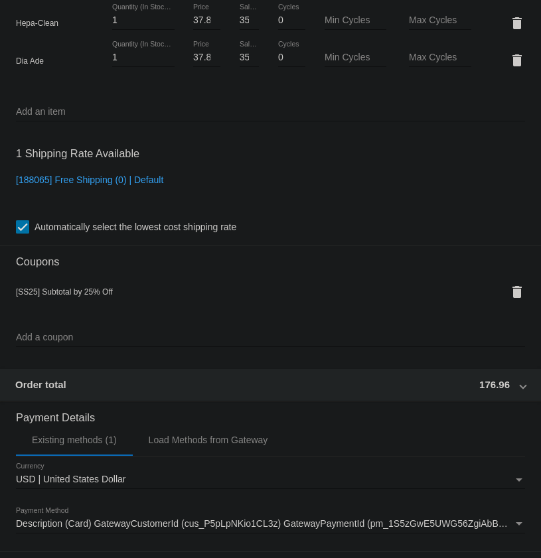
click at [402, 388] on div "Order total 176.96" at bounding box center [267, 384] width 505 height 11
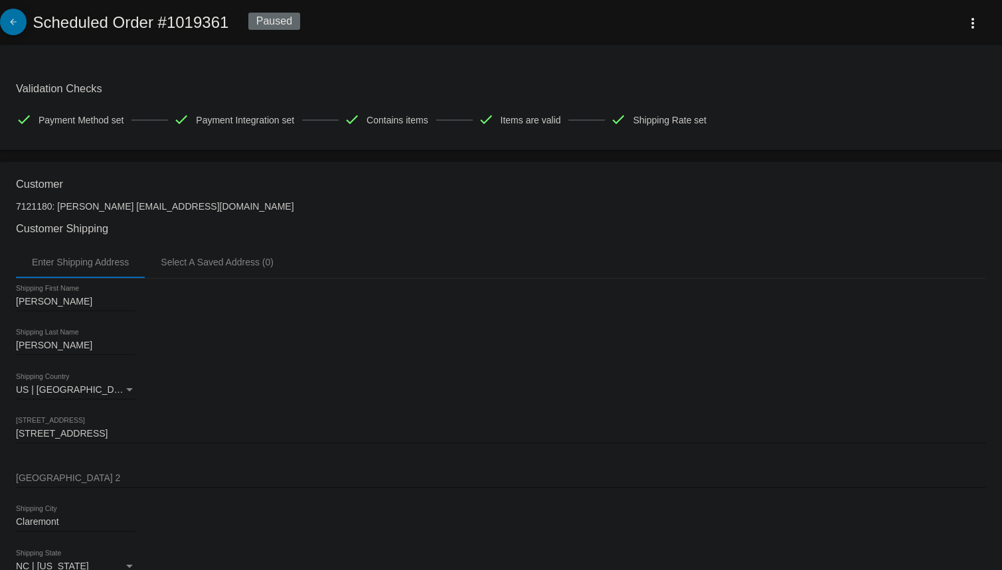
scroll to position [422, 0]
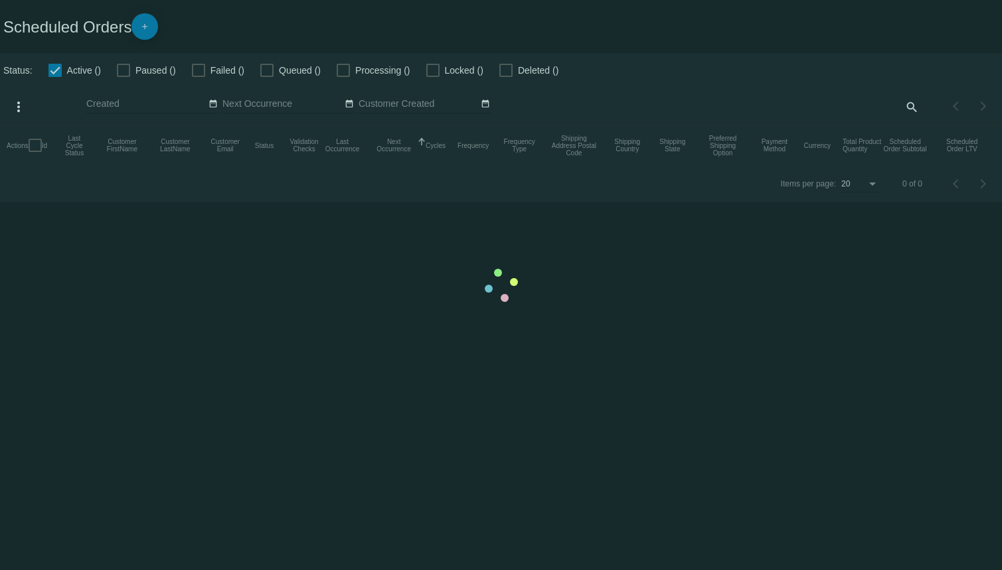
checkbox input "false"
checkbox input "true"
